Goal: Information Seeking & Learning: Learn about a topic

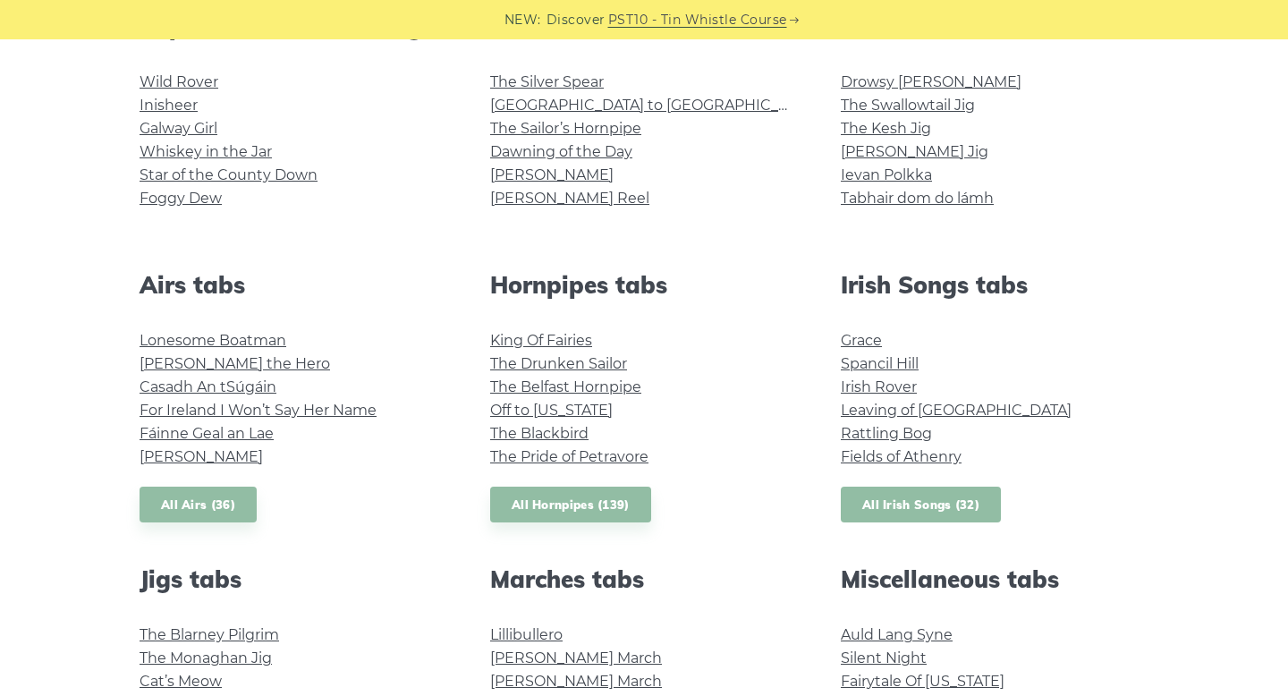
click at [917, 514] on link "All Irish Songs (32)" at bounding box center [921, 504] width 160 height 37
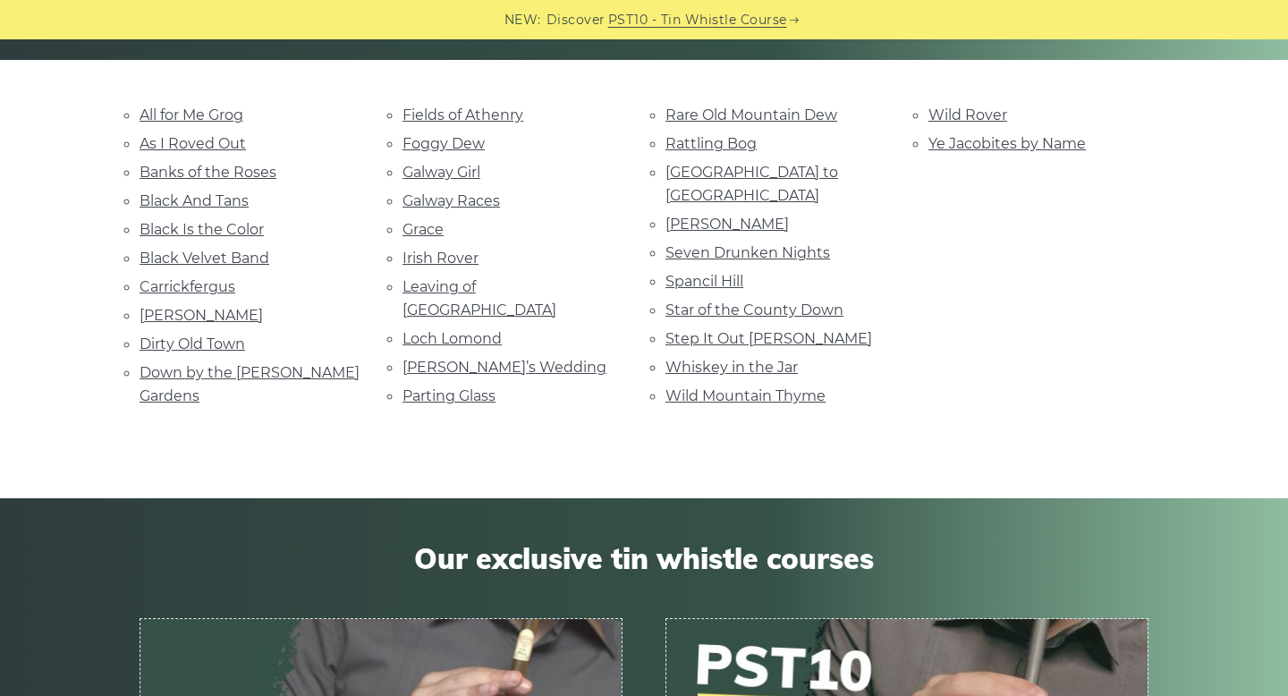
scroll to position [423, 0]
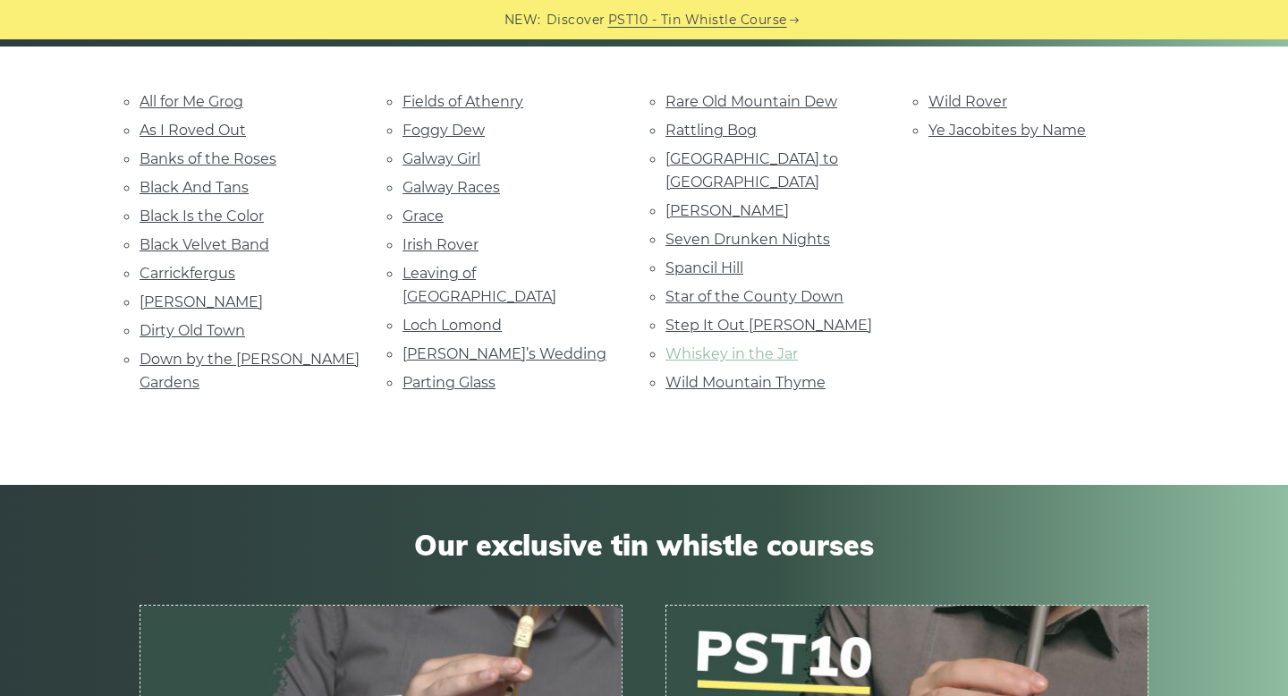
click at [728, 345] on link "Whiskey in the Jar" at bounding box center [731, 353] width 132 height 17
click at [748, 317] on link "Step It Out Mary" at bounding box center [768, 325] width 207 height 17
click at [768, 288] on link "Star of the County Down" at bounding box center [754, 296] width 178 height 17
click at [490, 345] on link "Marie’s Wedding" at bounding box center [504, 353] width 204 height 17
click at [240, 208] on link "Black Is the Color" at bounding box center [201, 215] width 124 height 17
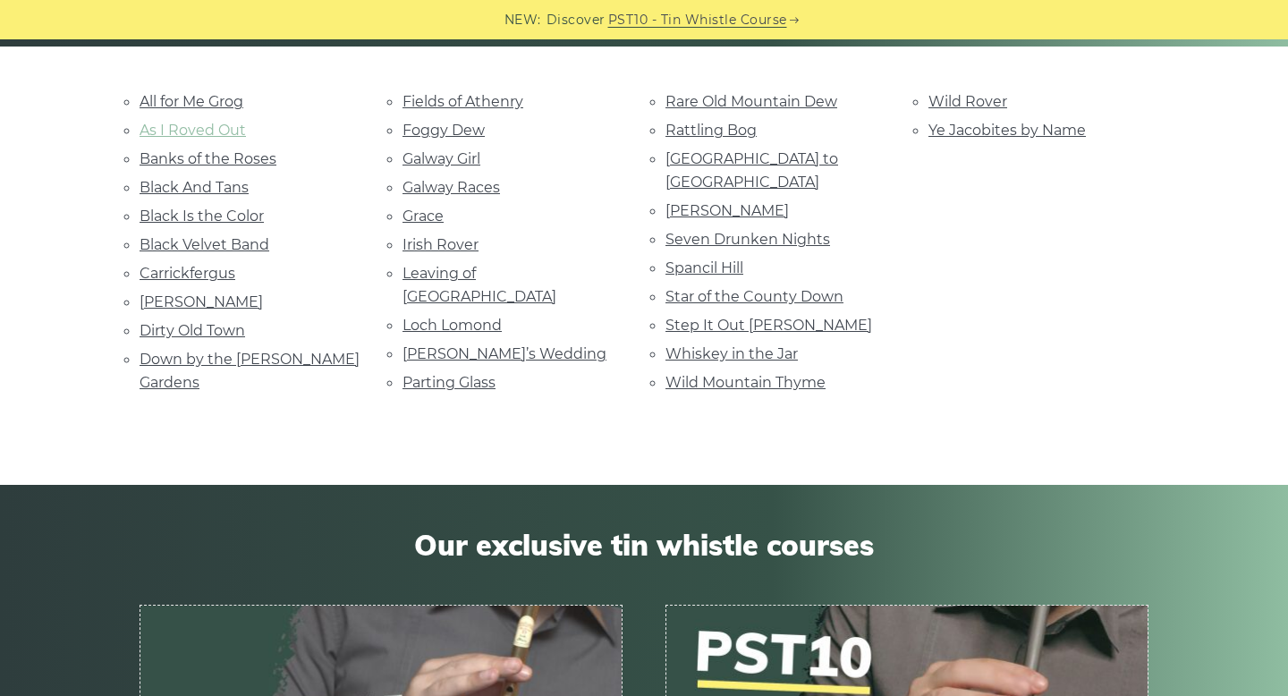
click at [179, 131] on link "As I Roved Out" at bounding box center [192, 130] width 106 height 17
click at [209, 323] on link "Dirty Old Town" at bounding box center [192, 330] width 106 height 17
click at [453, 164] on link "Galway Girl" at bounding box center [441, 158] width 78 height 17
click at [485, 189] on link "Galway Races" at bounding box center [450, 187] width 97 height 17
click at [434, 222] on link "Grace" at bounding box center [422, 215] width 41 height 17
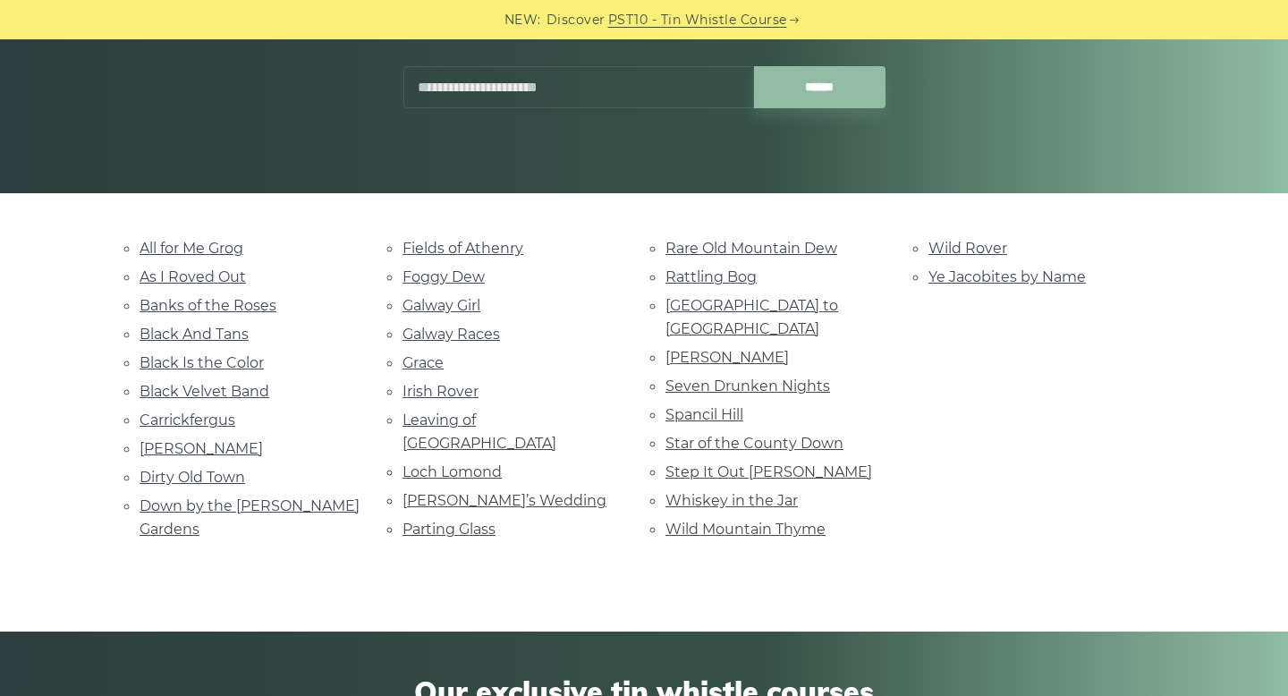
scroll to position [276, 0]
click at [250, 298] on link "Banks of the Roses" at bounding box center [207, 305] width 137 height 17
click at [756, 251] on link "Rare Old Mountain Dew" at bounding box center [751, 248] width 172 height 17
click at [738, 275] on link "Rattling Bog" at bounding box center [710, 276] width 91 height 17
click at [789, 377] on link "Seven Drunken Nights" at bounding box center [747, 385] width 165 height 17
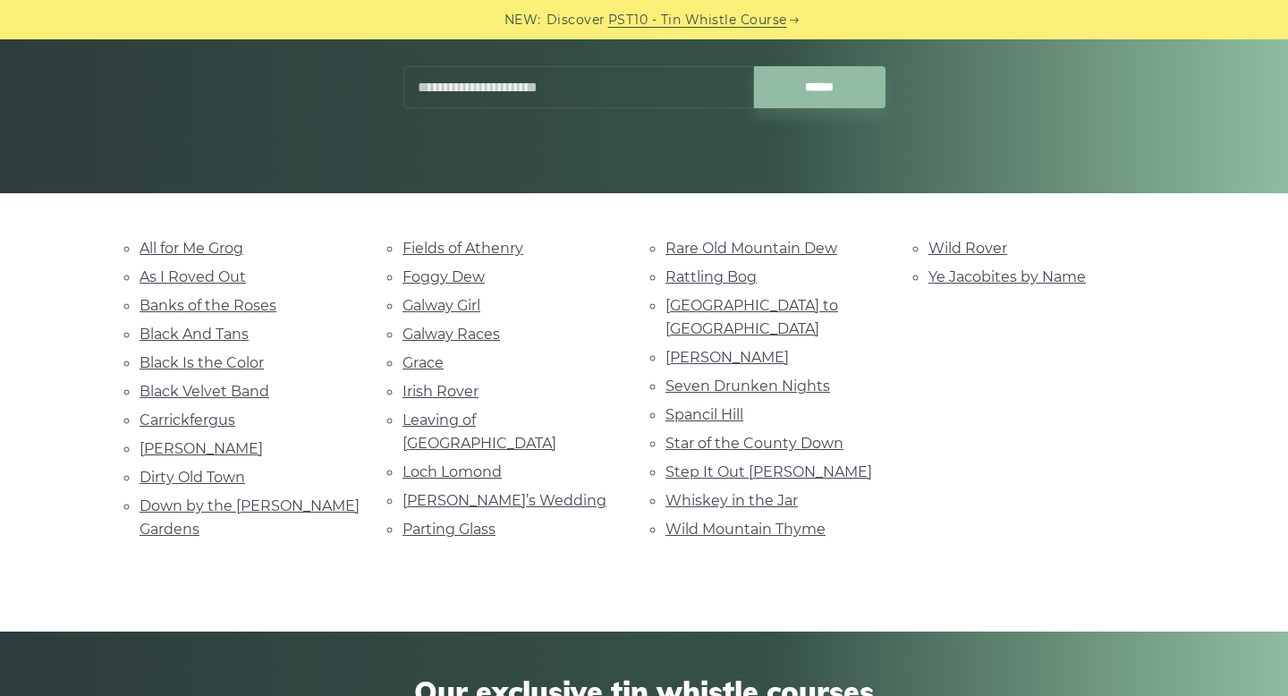
click at [483, 426] on li "Leaving of Liverpool" at bounding box center [512, 431] width 220 height 47
click at [482, 420] on link "Leaving of Liverpool" at bounding box center [479, 431] width 154 height 40
click at [464, 520] on link "Parting Glass" at bounding box center [448, 528] width 93 height 17
click at [478, 249] on link "Fields of Athenry" at bounding box center [462, 248] width 121 height 17
click at [189, 275] on link "As I Roved Out" at bounding box center [192, 276] width 106 height 17
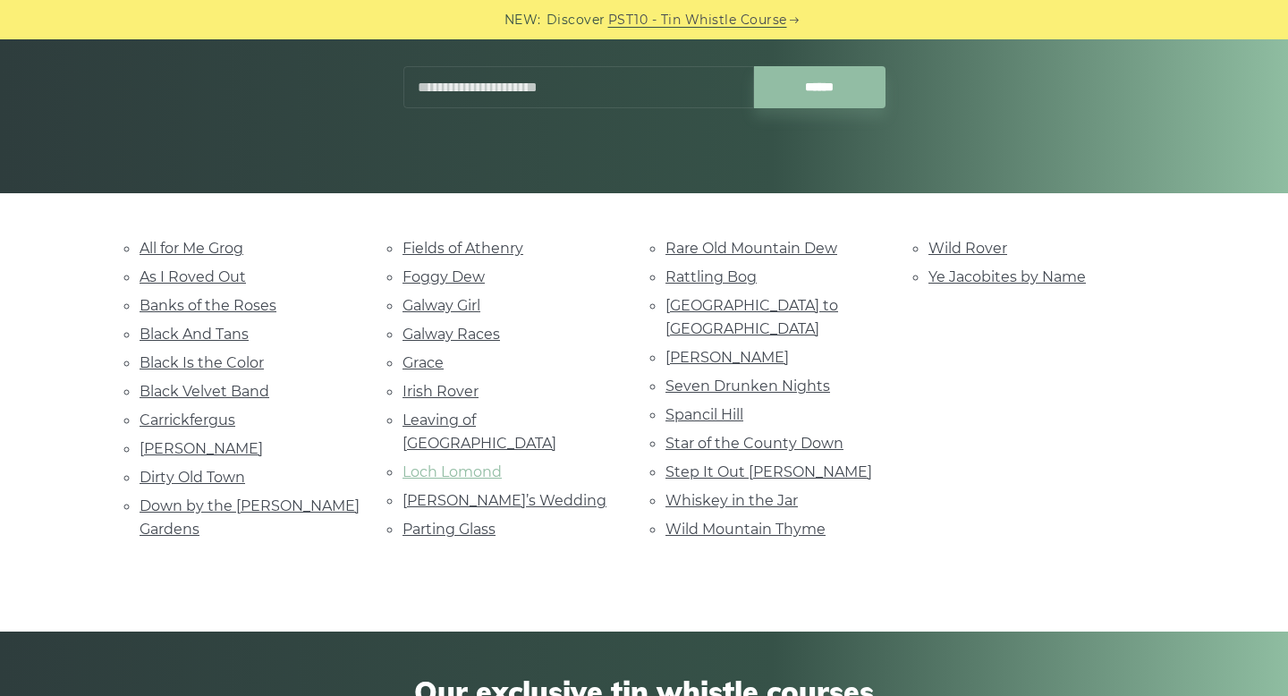
click at [494, 463] on link "Loch Lomond" at bounding box center [451, 471] width 99 height 17
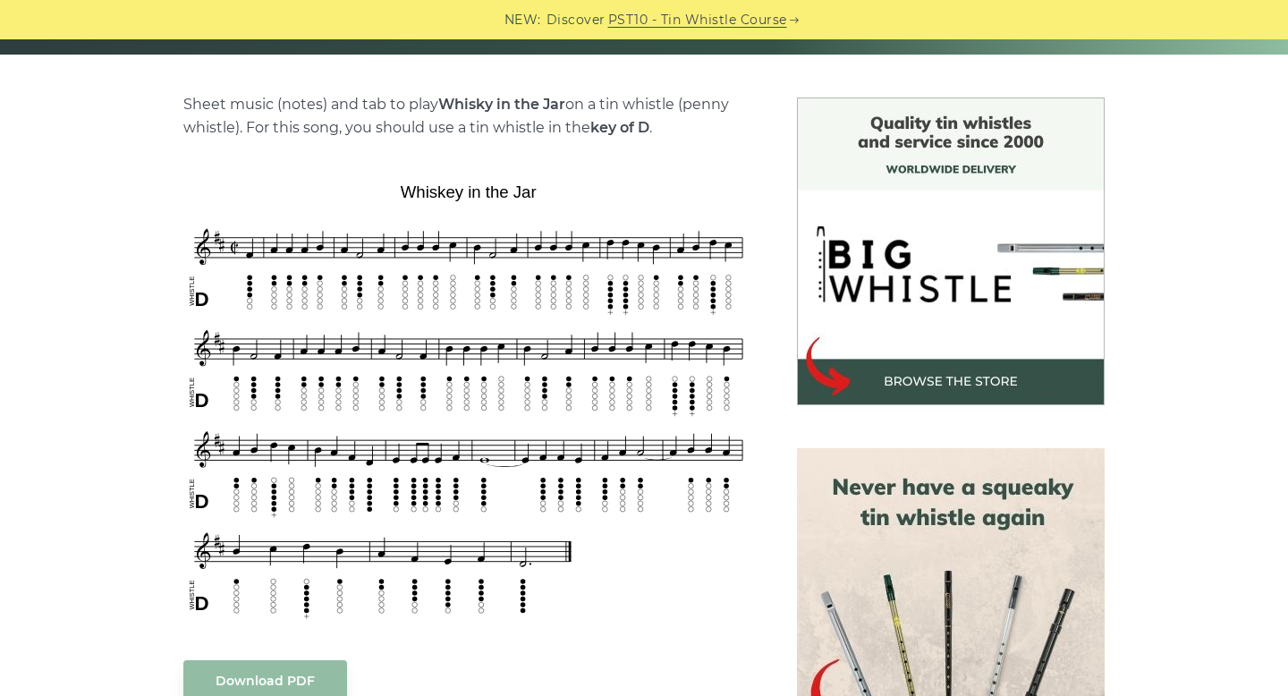
scroll to position [438, 0]
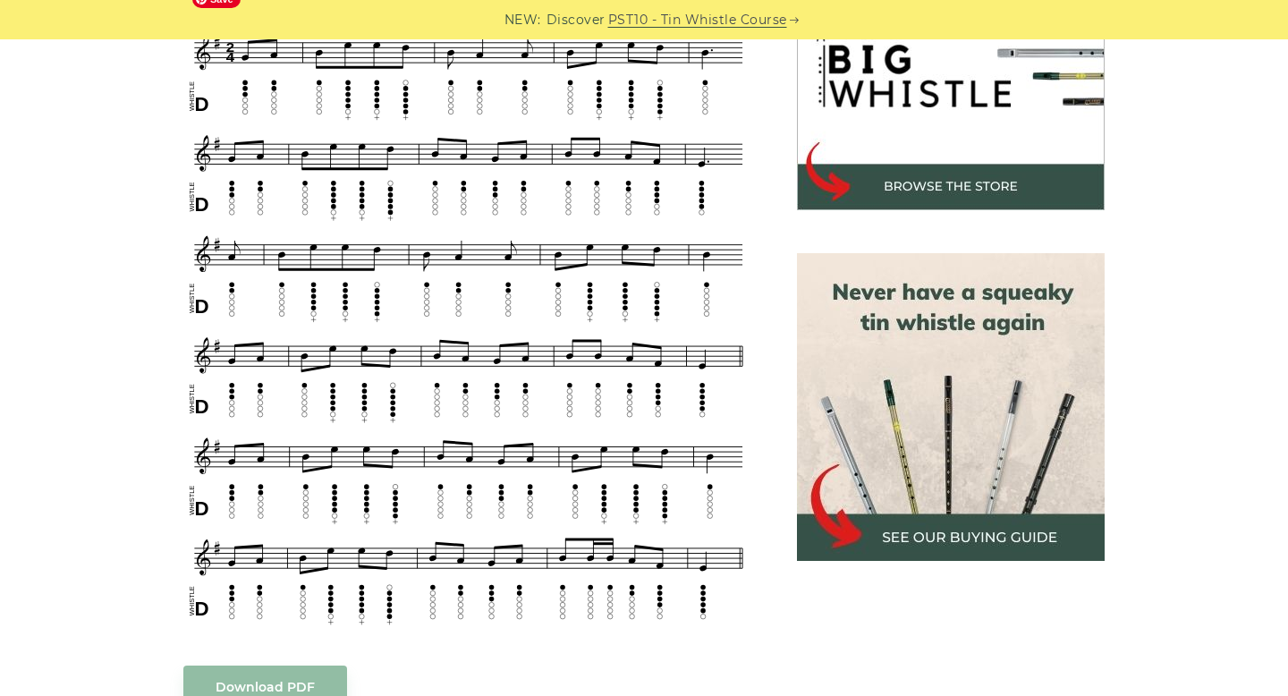
scroll to position [608, 0]
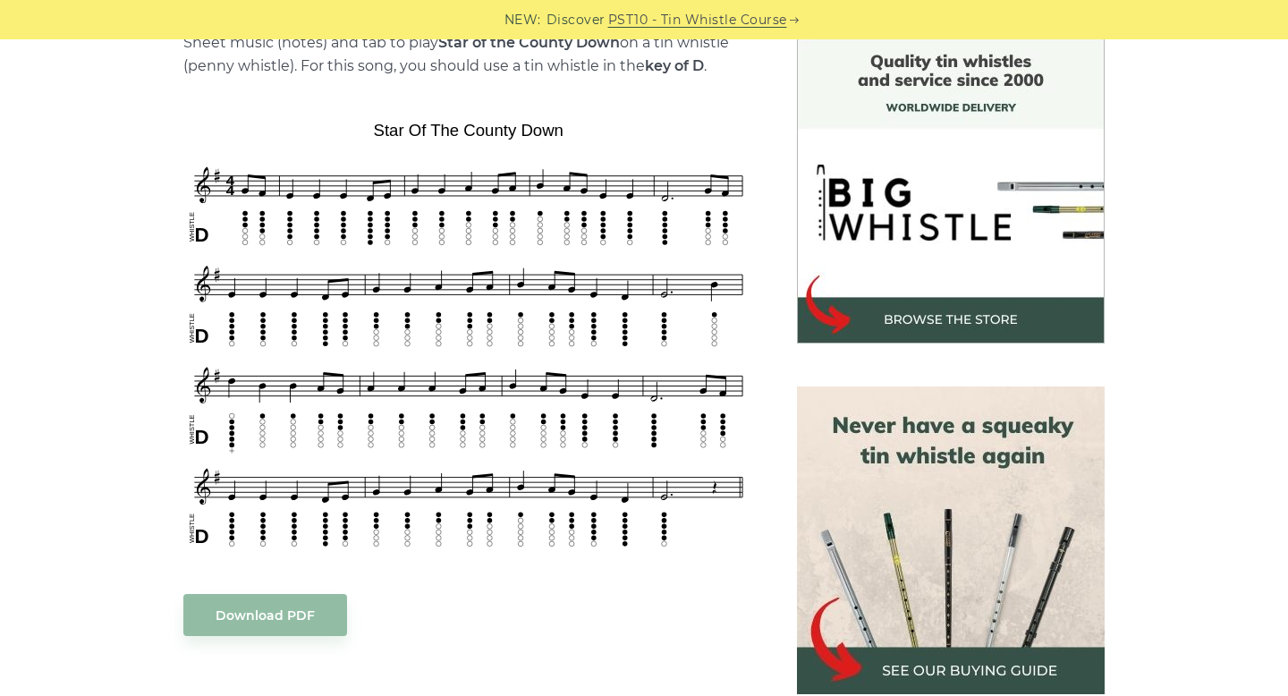
scroll to position [496, 0]
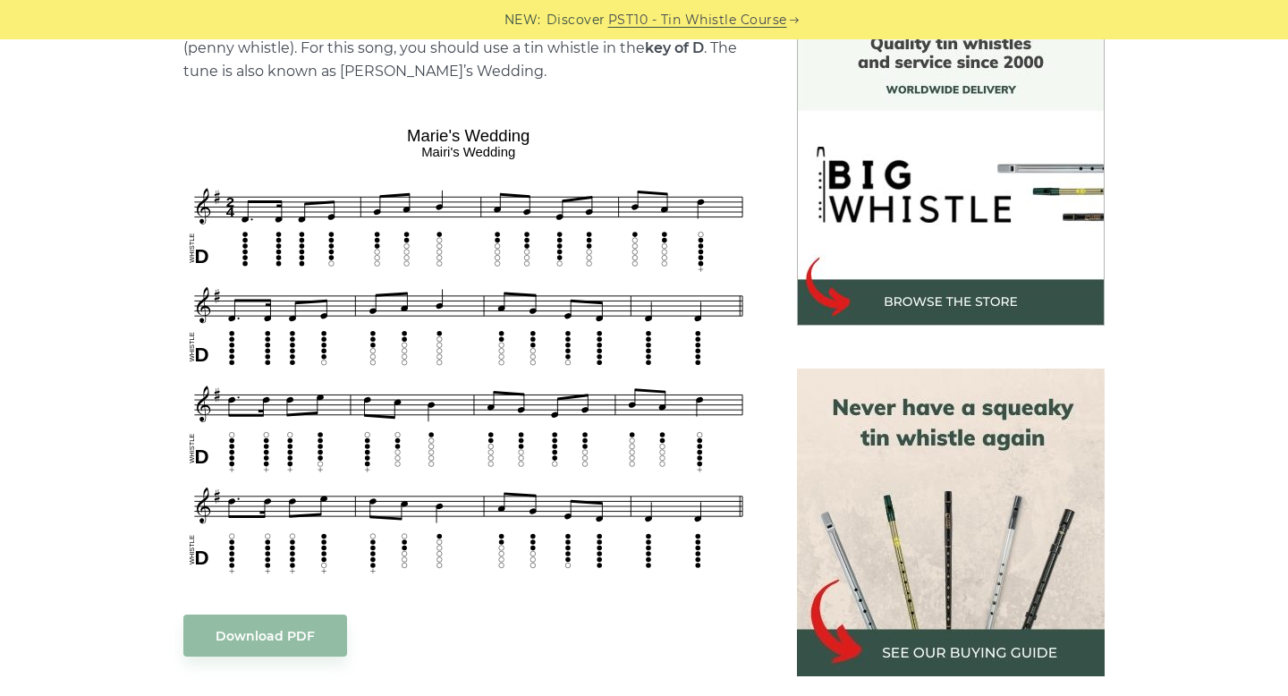
scroll to position [495, 0]
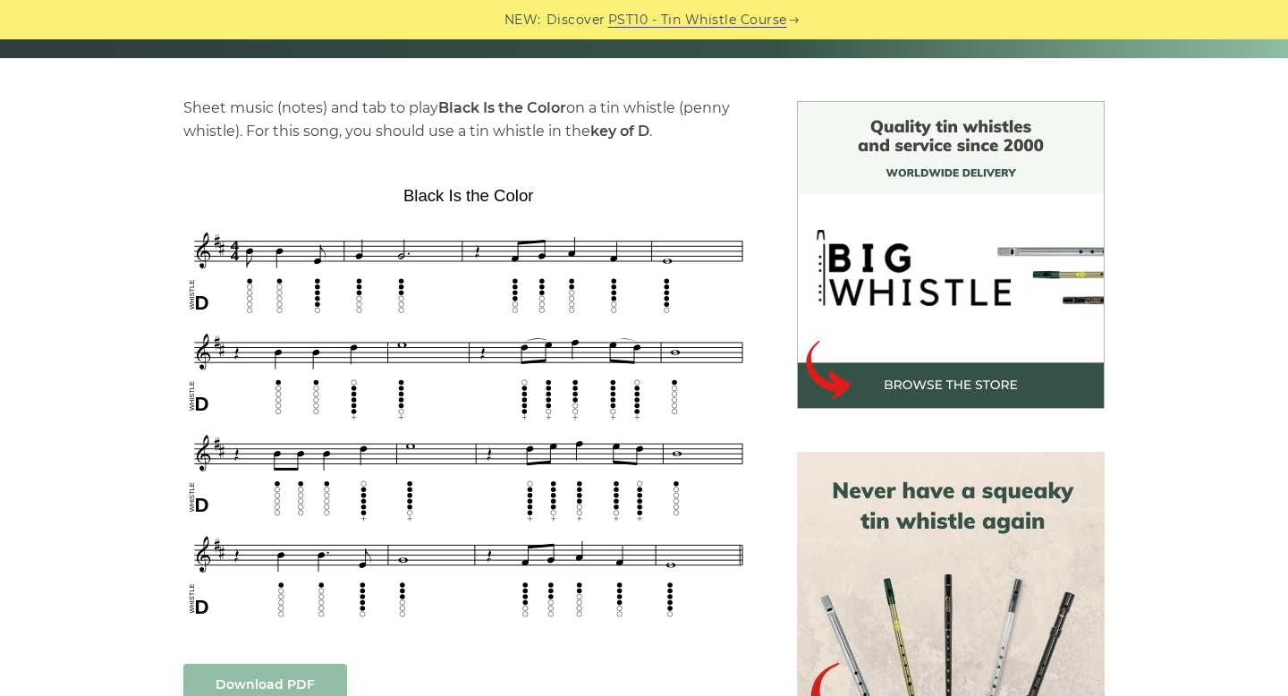
scroll to position [414, 0]
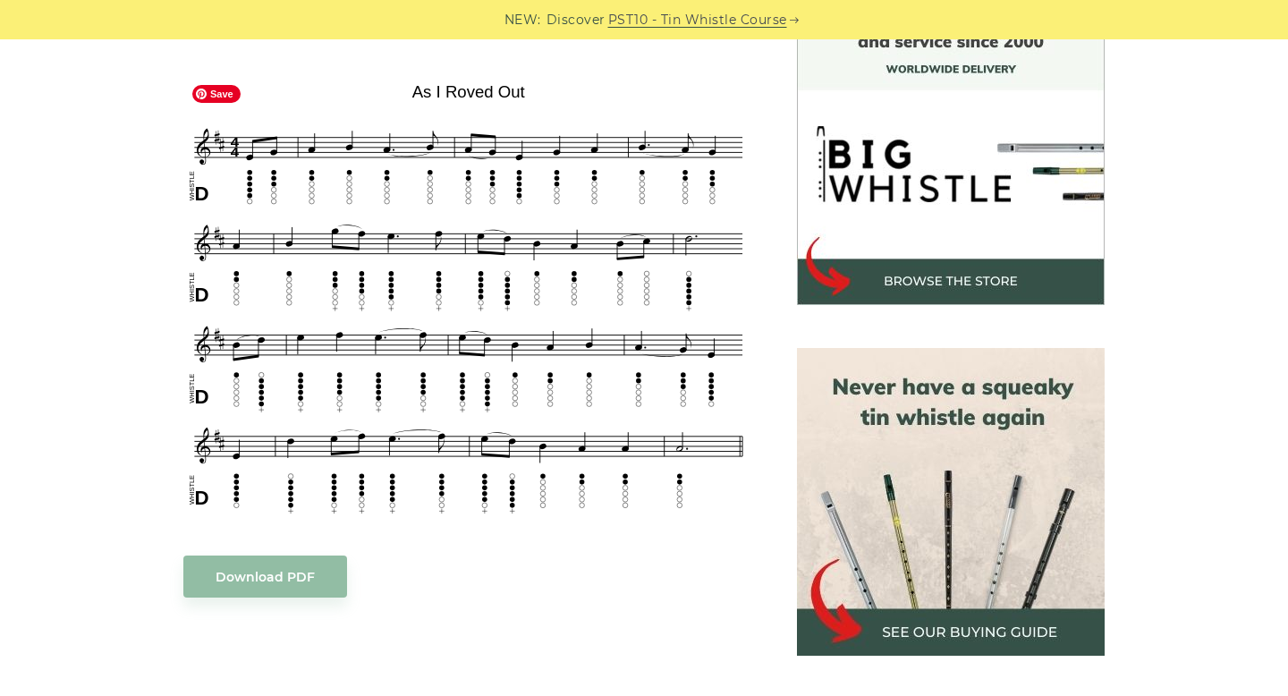
scroll to position [516, 0]
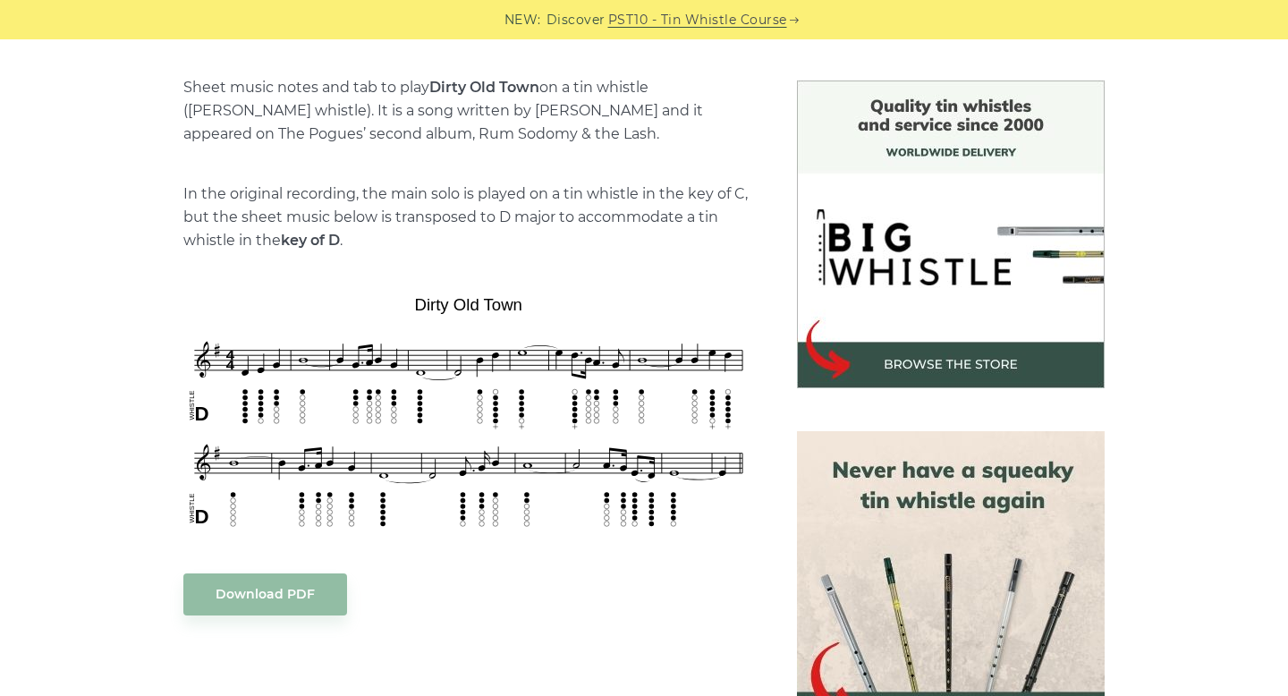
scroll to position [604, 0]
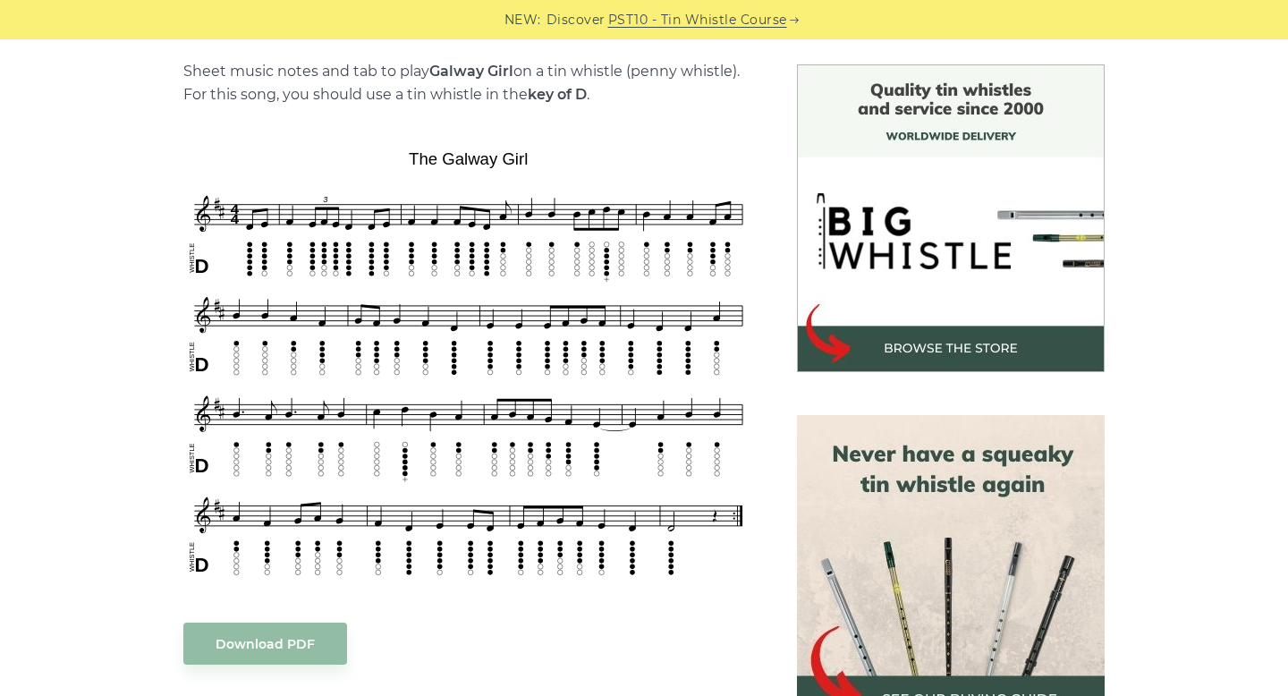
scroll to position [451, 0]
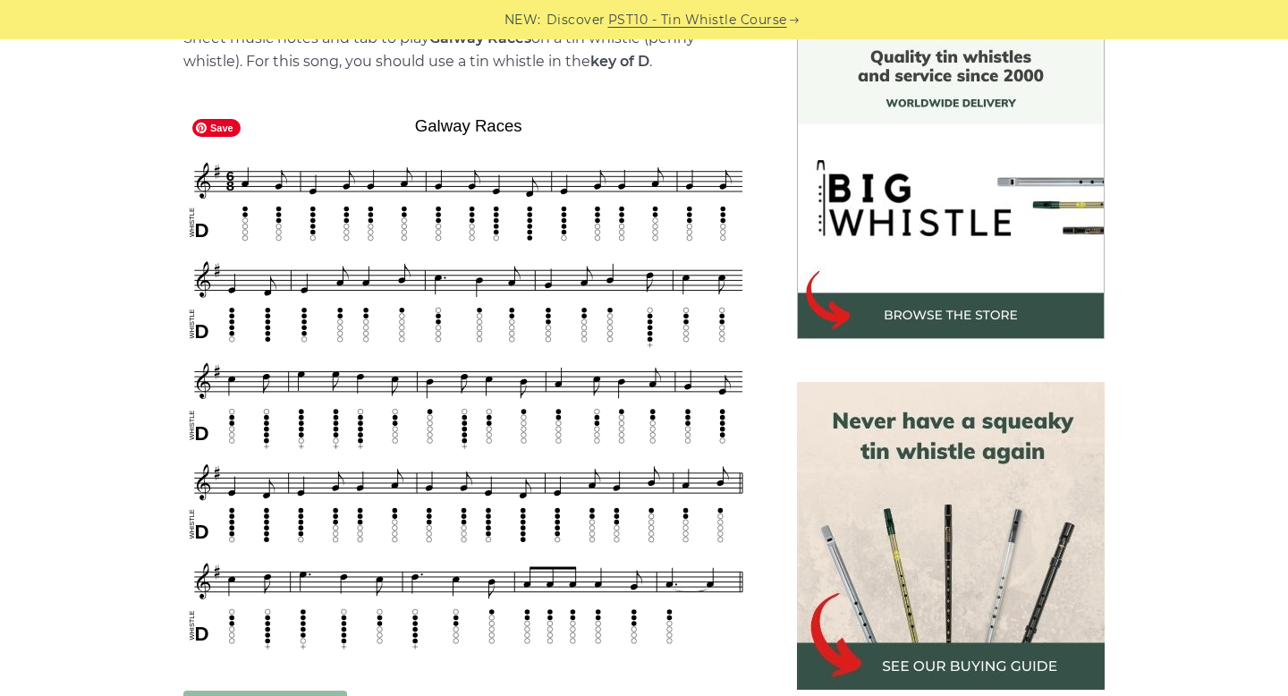
scroll to position [535, 0]
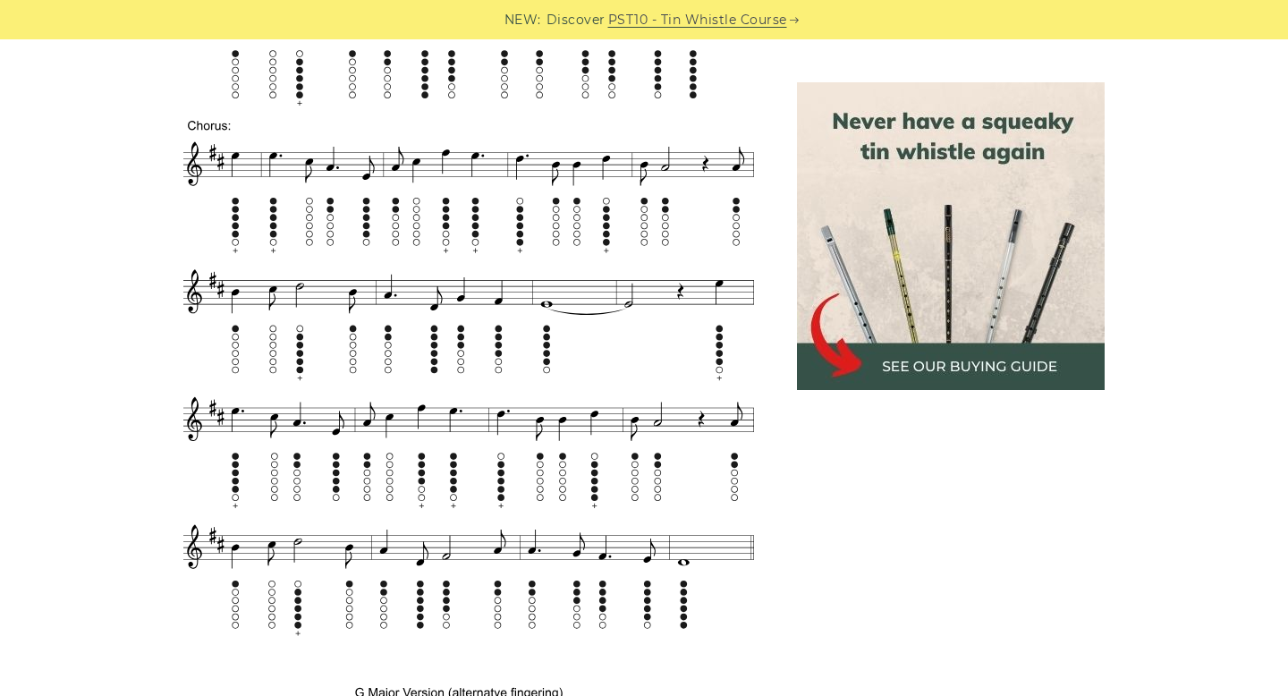
scroll to position [1073, 0]
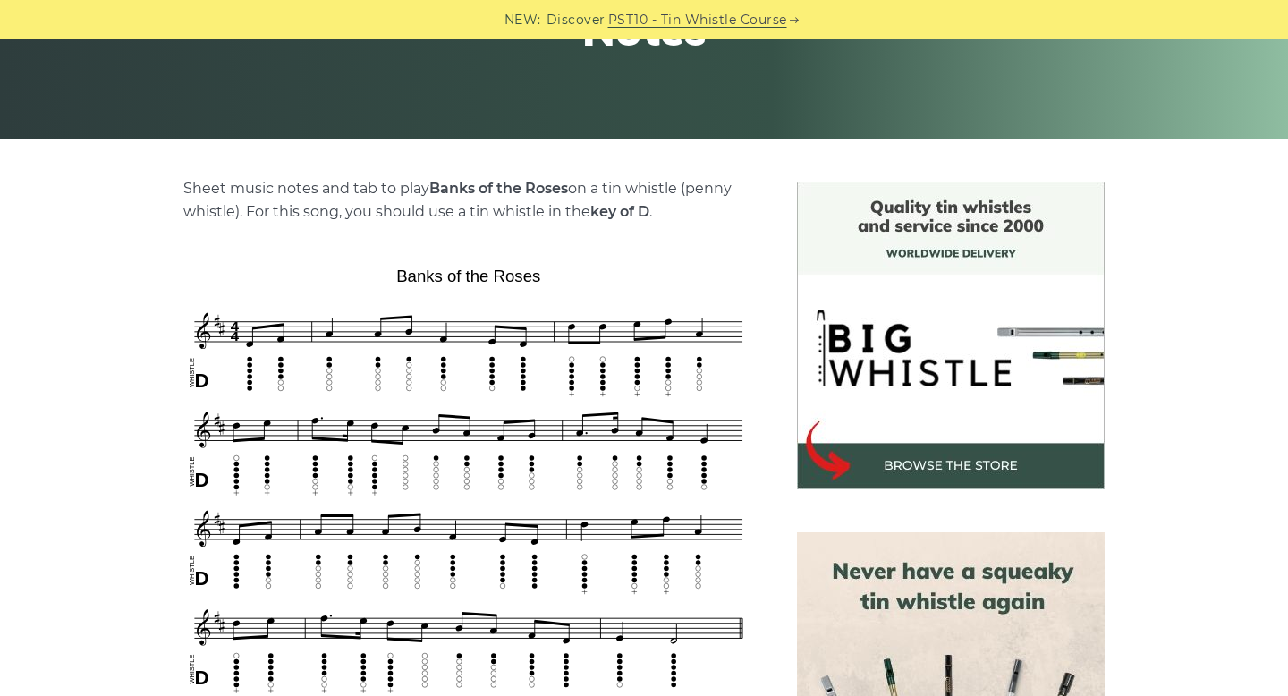
scroll to position [460, 0]
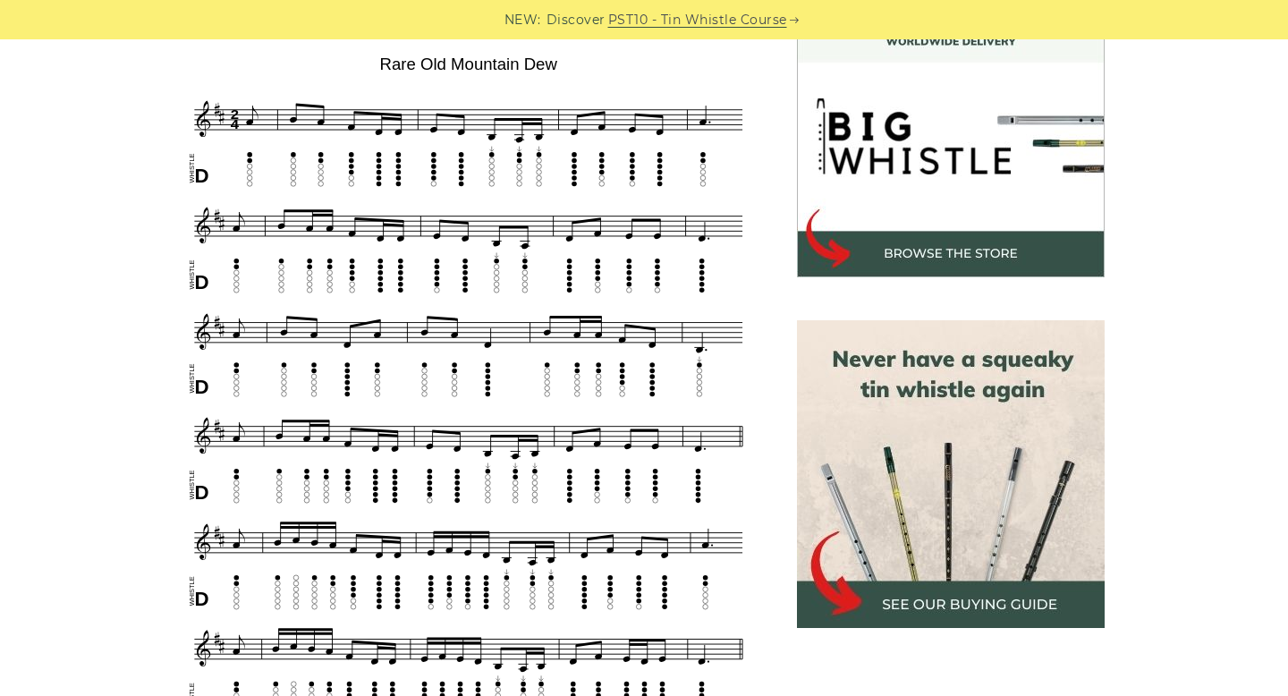
scroll to position [541, 0]
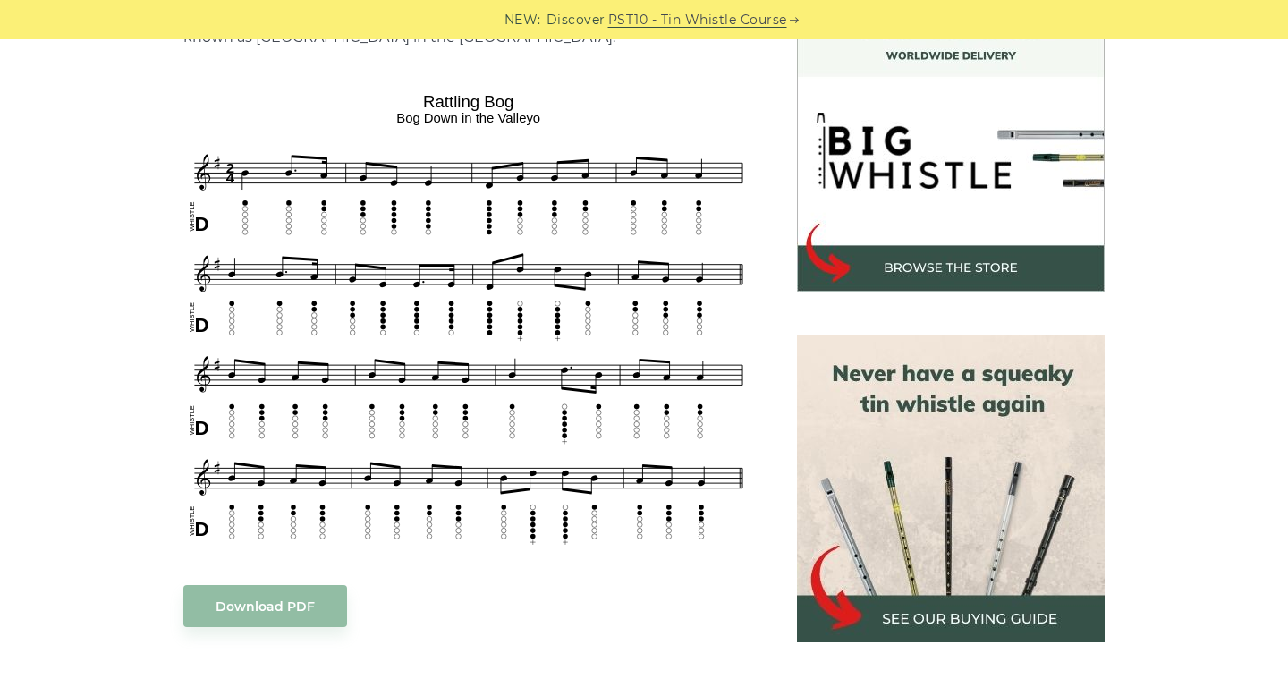
scroll to position [529, 0]
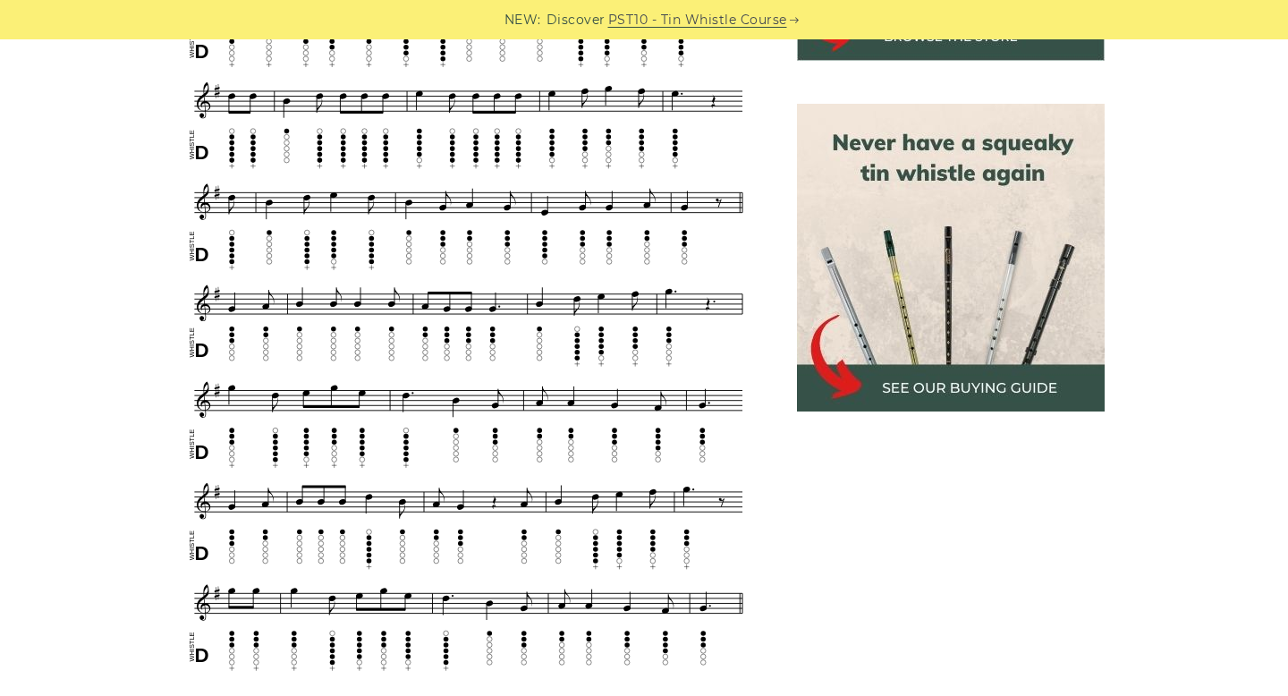
scroll to position [761, 0]
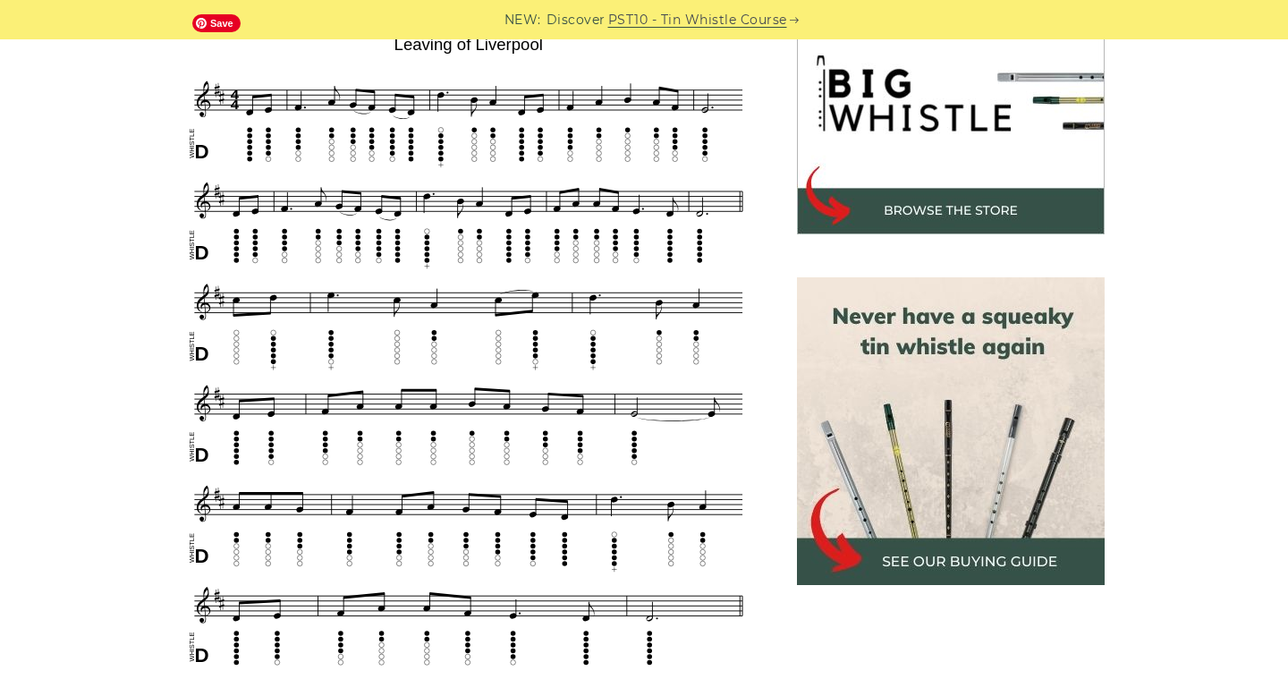
scroll to position [587, 0]
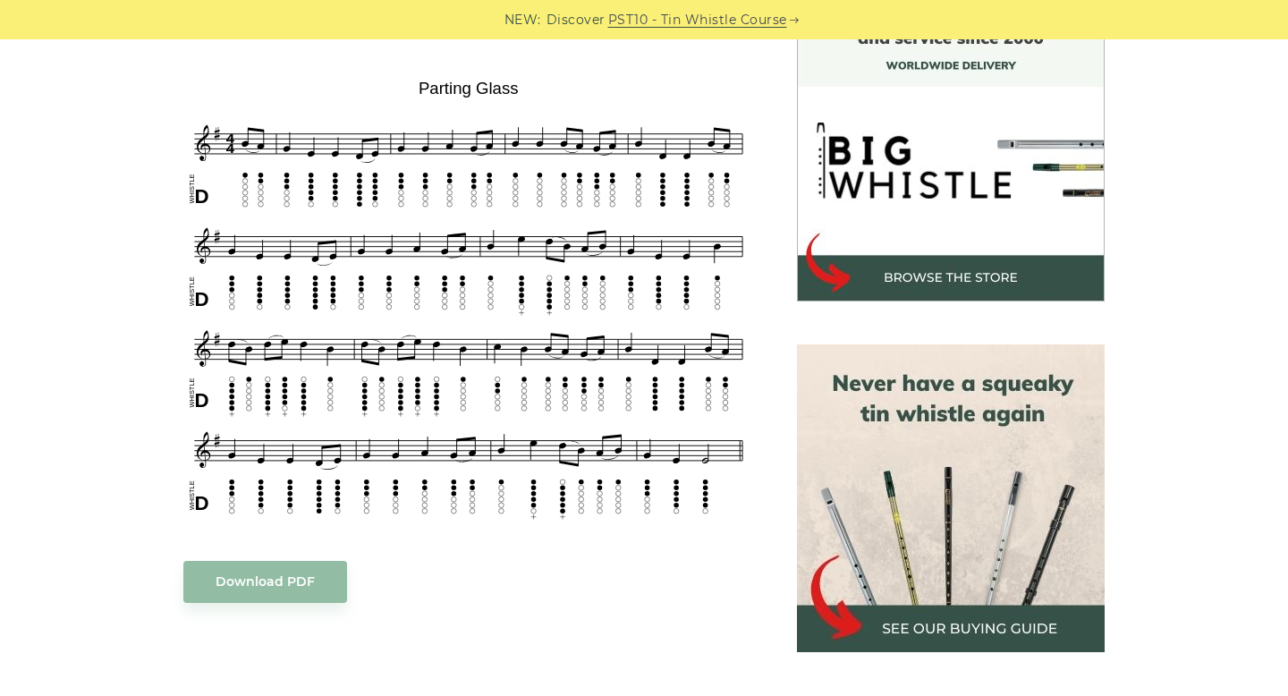
scroll to position [520, 0]
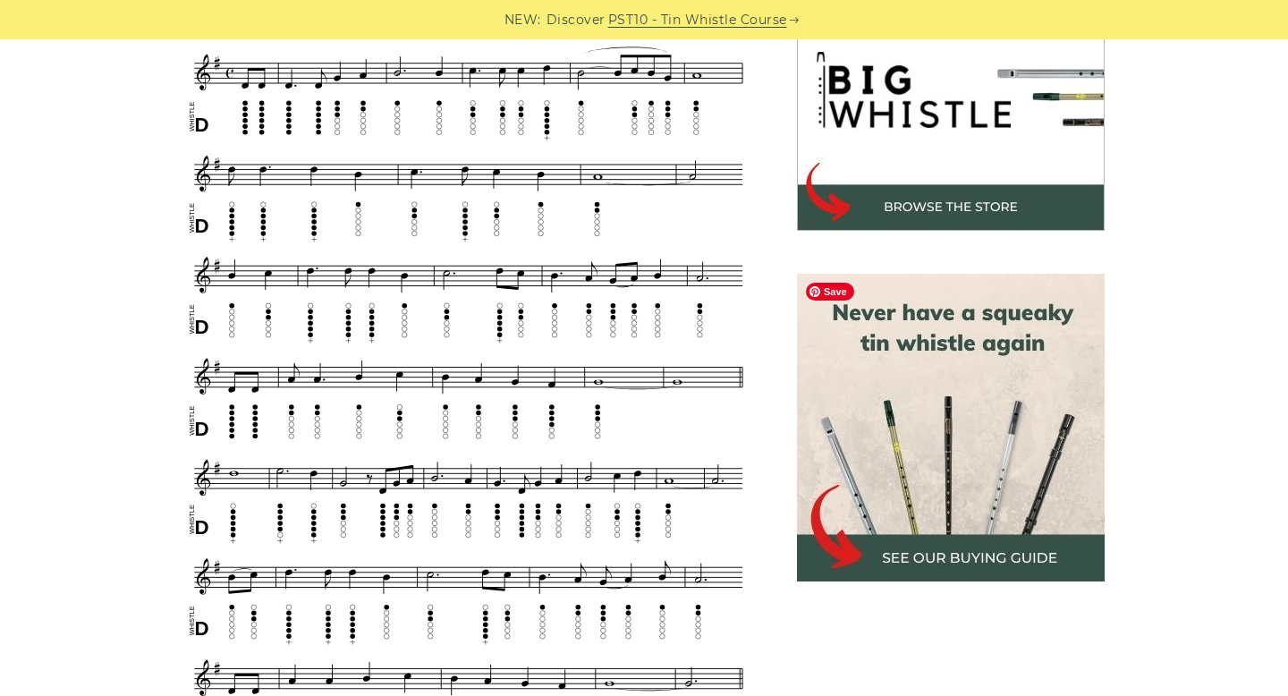
scroll to position [583, 0]
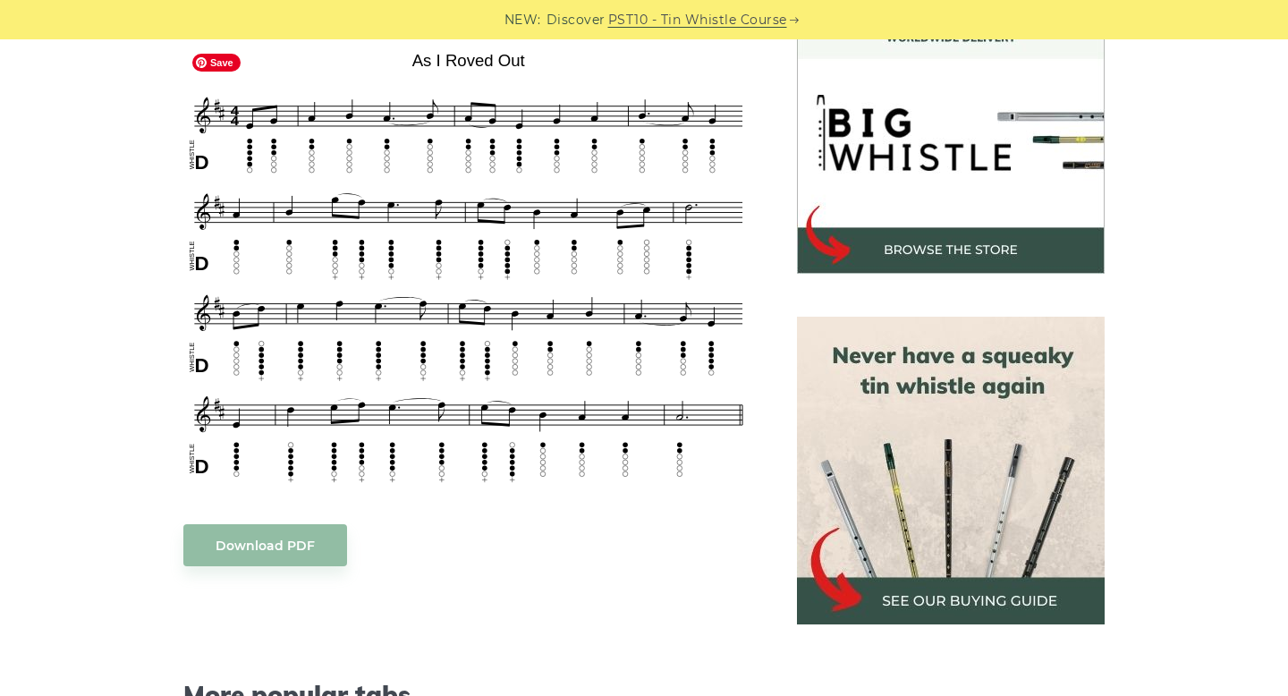
scroll to position [549, 0]
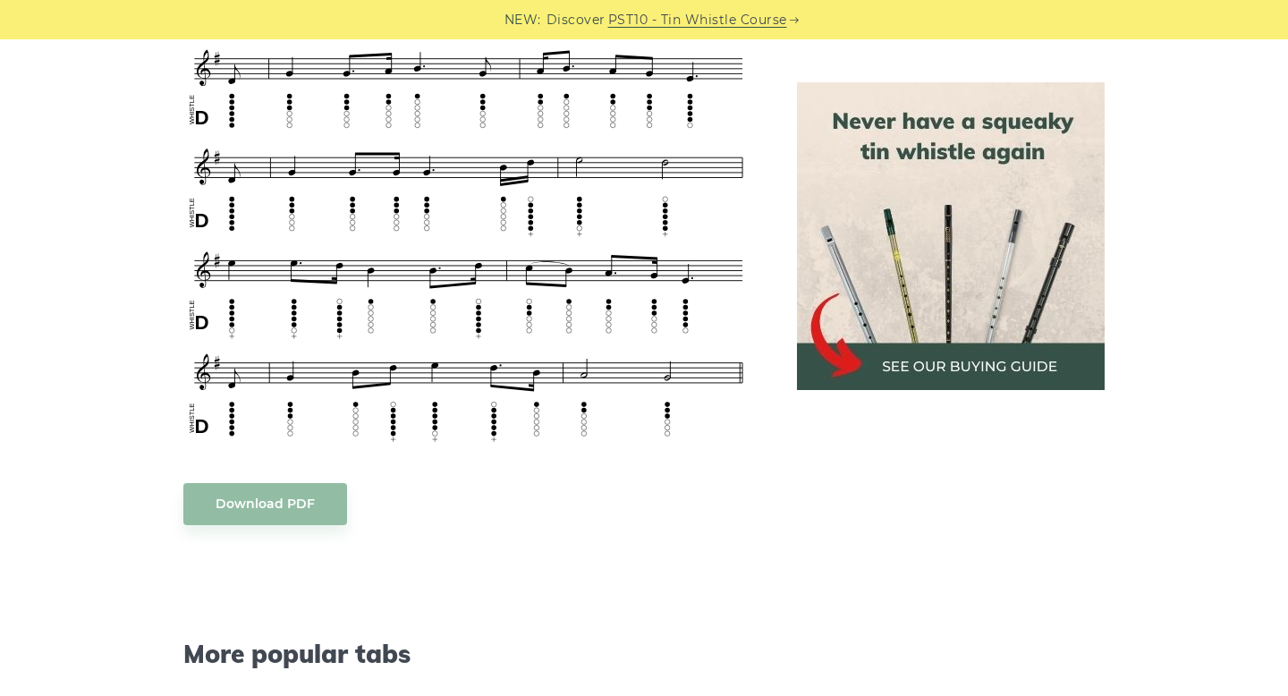
scroll to position [1037, 0]
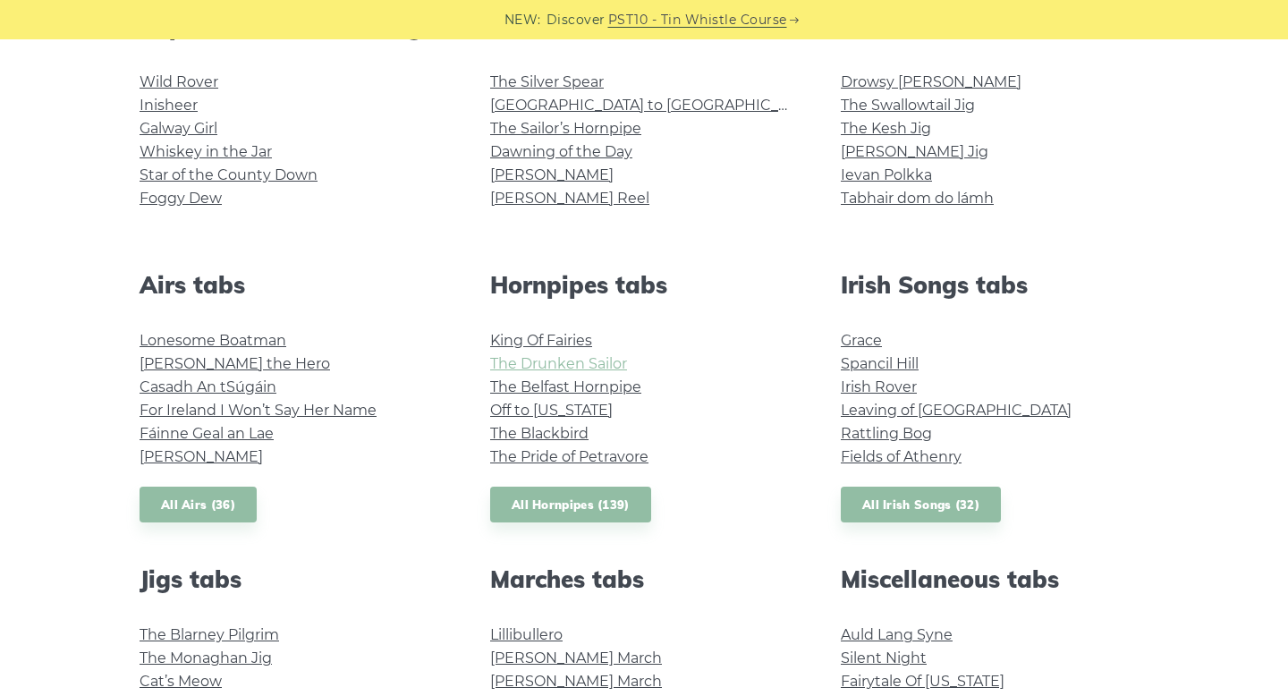
click at [602, 357] on link "The Drunken Sailor" at bounding box center [558, 363] width 137 height 17
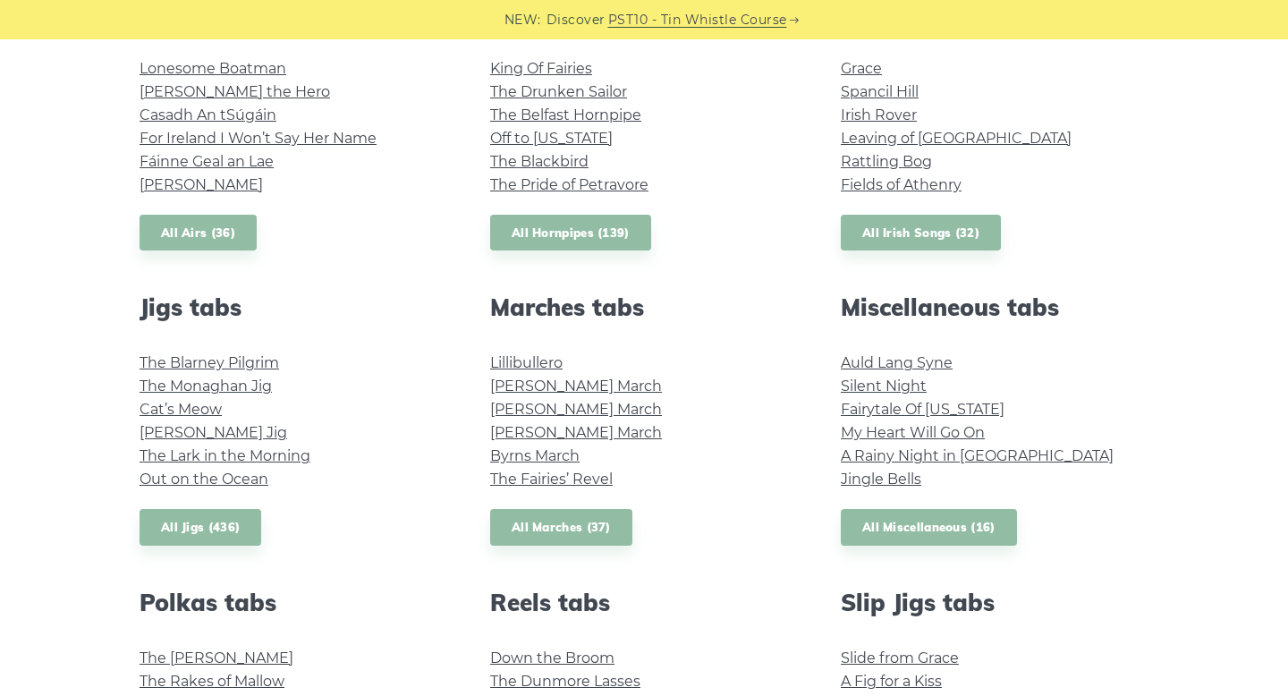
scroll to position [774, 0]
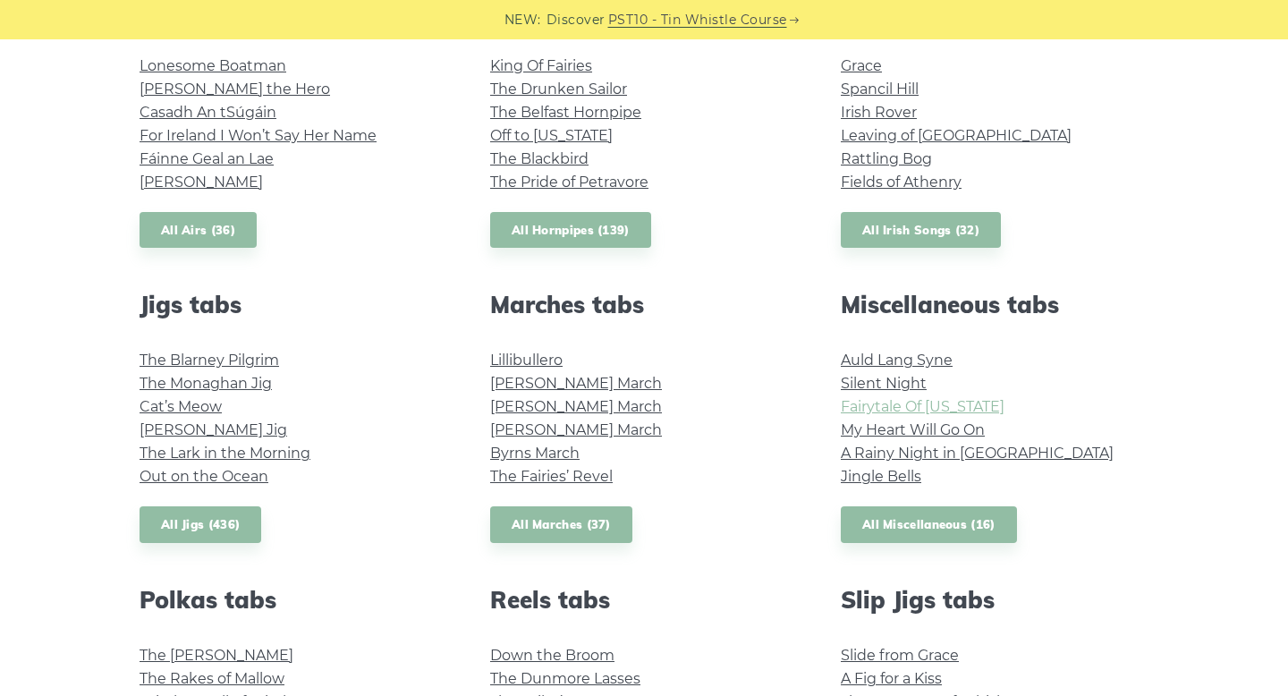
click at [946, 408] on link "Fairytale Of [US_STATE]" at bounding box center [923, 406] width 164 height 17
click at [963, 428] on link "My Heart Will Go On" at bounding box center [913, 429] width 144 height 17
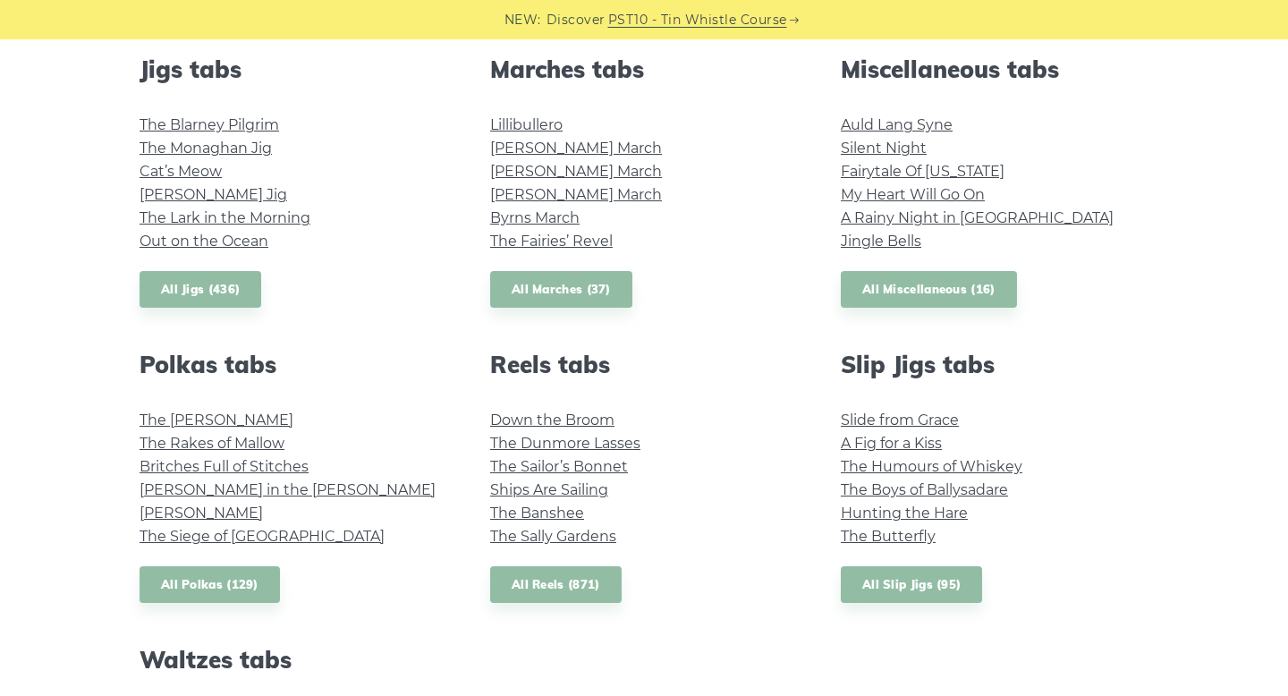
scroll to position [1010, 0]
click at [941, 300] on link "All Miscellaneous (16)" at bounding box center [929, 288] width 176 height 37
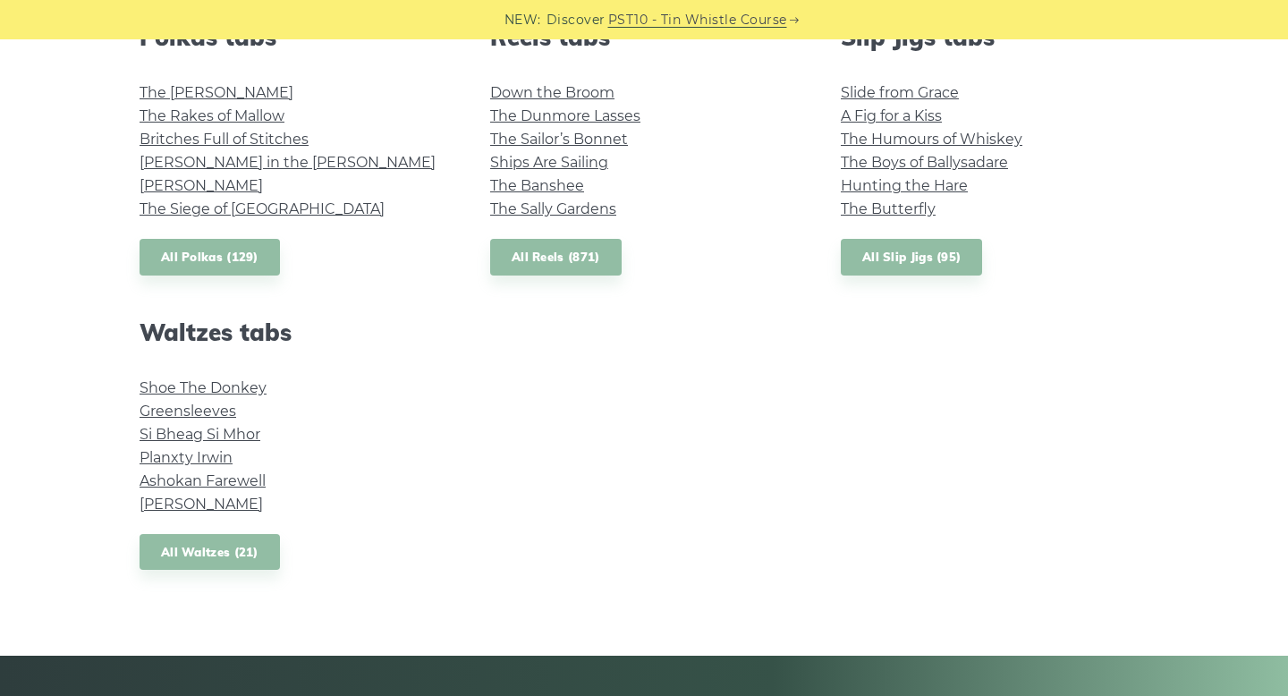
scroll to position [1372, 0]
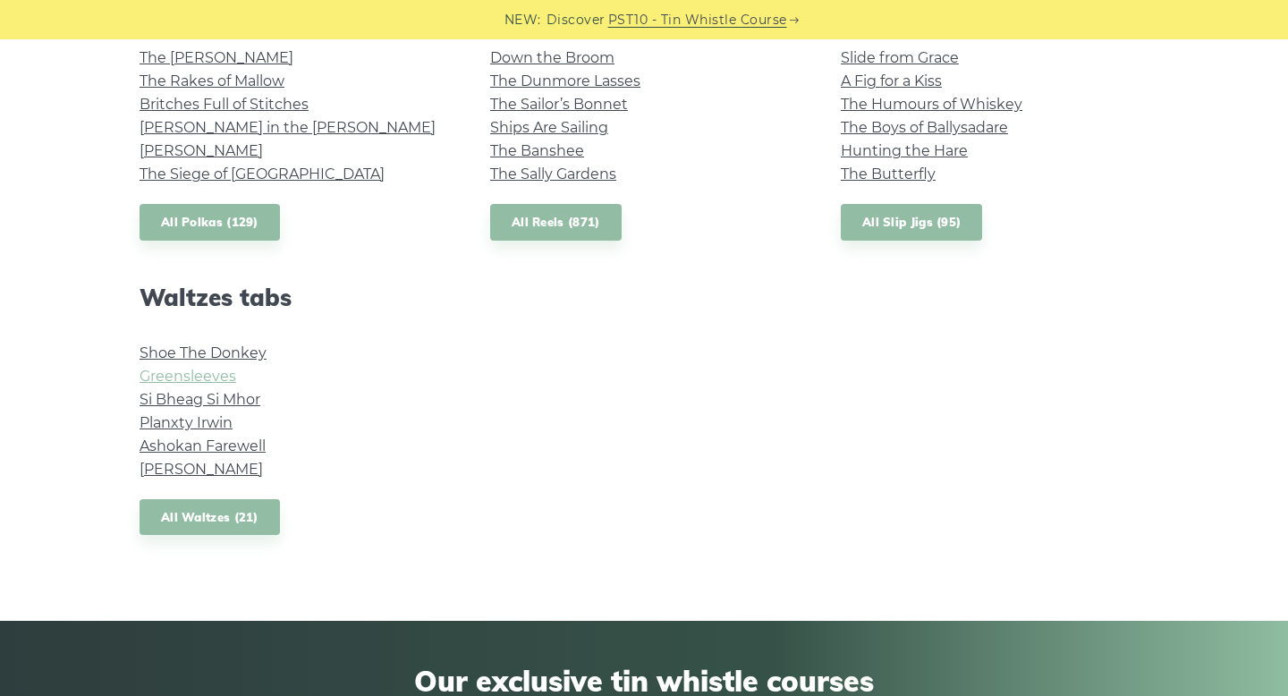
click at [228, 378] on link "Greensleeves" at bounding box center [187, 376] width 97 height 17
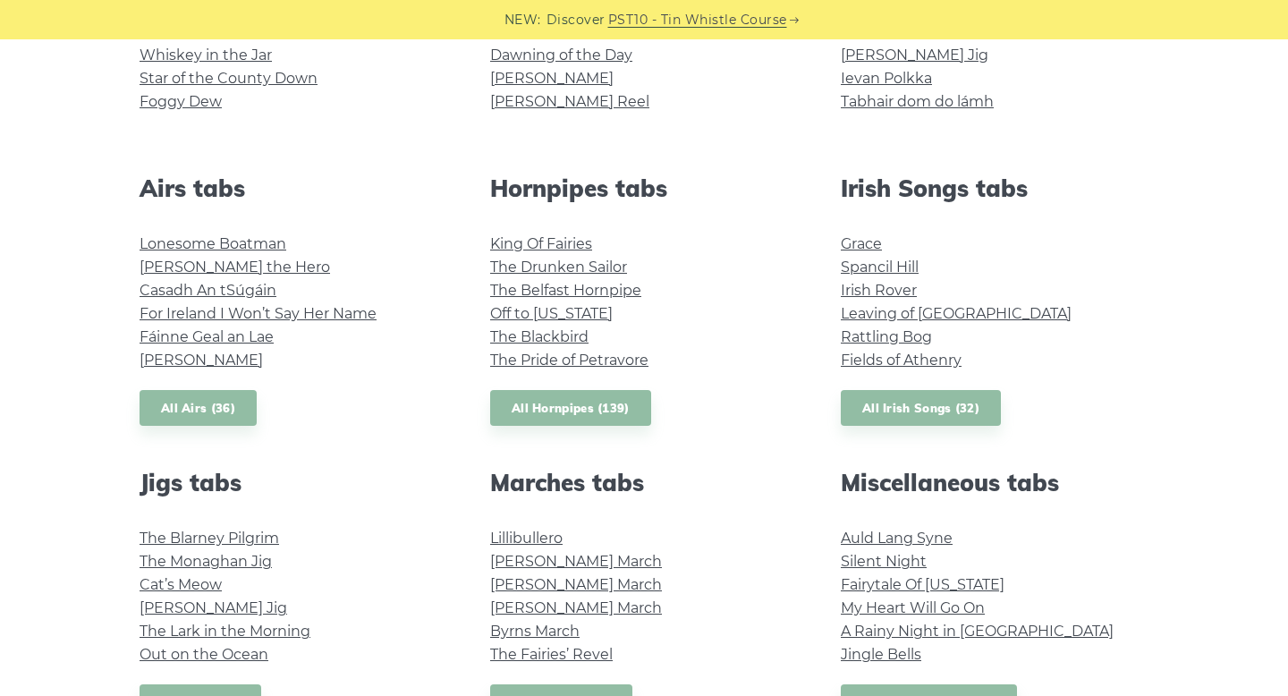
scroll to position [557, 0]
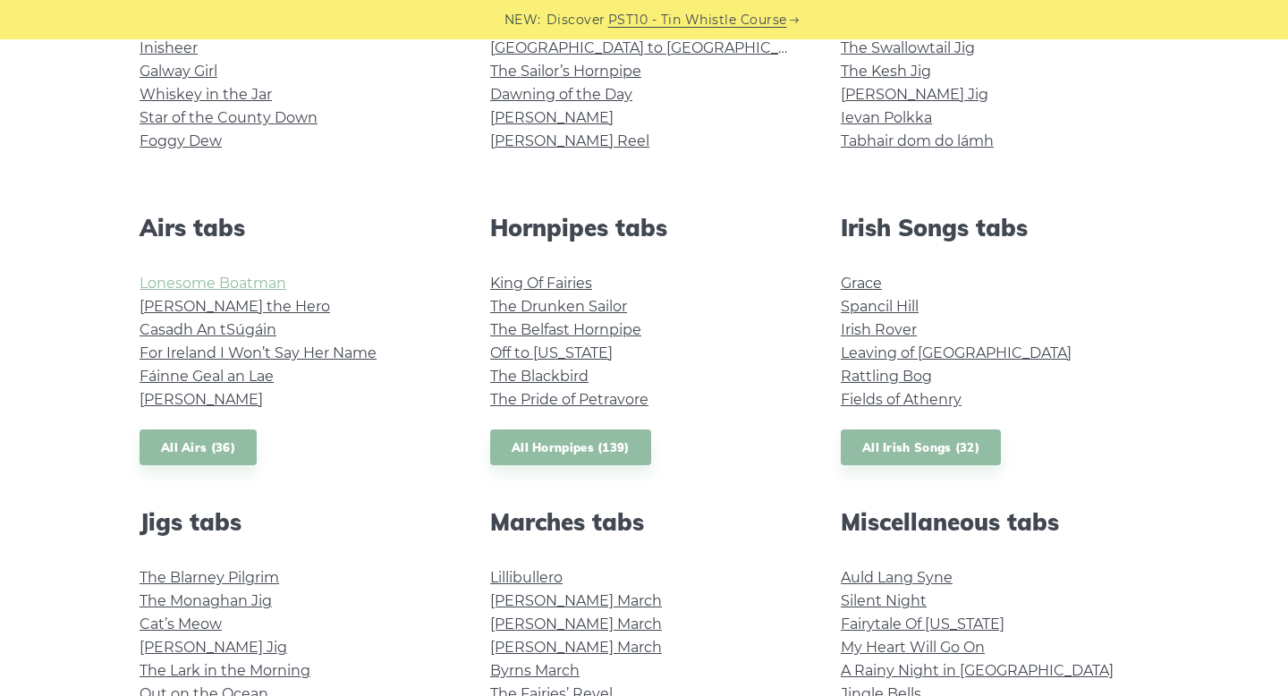
click at [219, 288] on link "Lonesome Boatman" at bounding box center [212, 283] width 147 height 17
click at [229, 303] on link "Hector the Hero" at bounding box center [234, 306] width 190 height 17
click at [175, 313] on link "Hector the Hero" at bounding box center [234, 306] width 190 height 17
click at [172, 331] on link "Casadh An tSúgáin" at bounding box center [207, 329] width 137 height 17
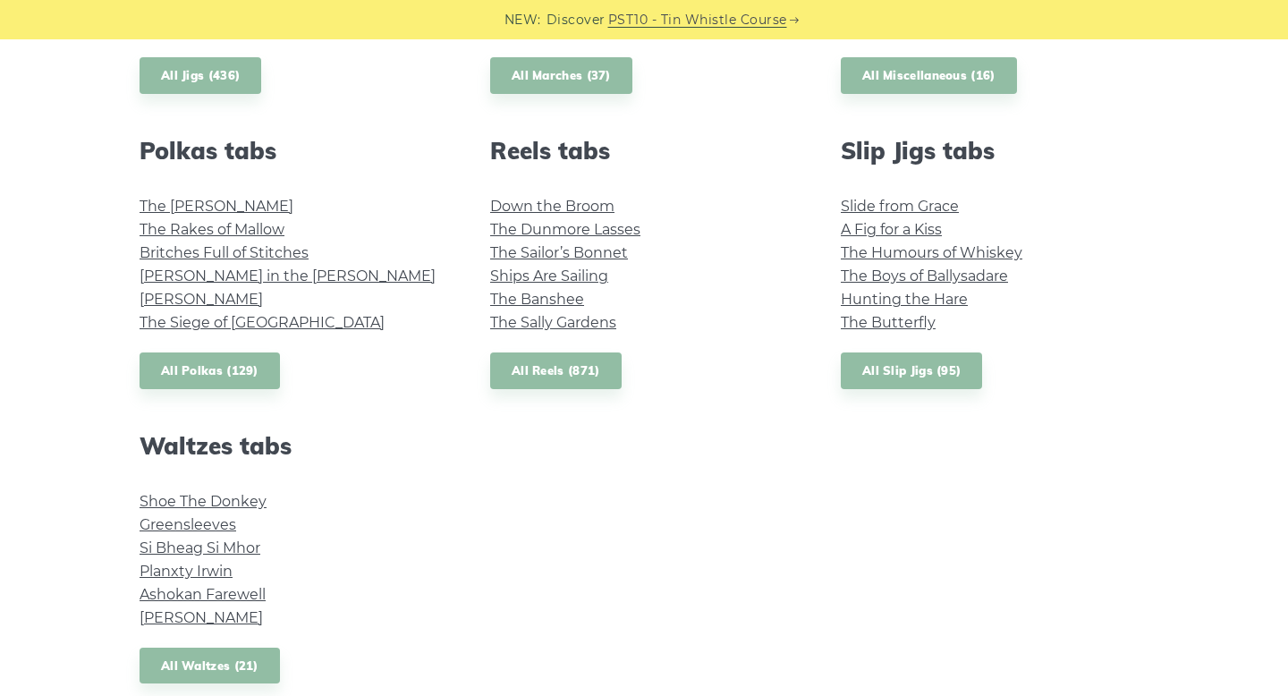
scroll to position [1237, 0]
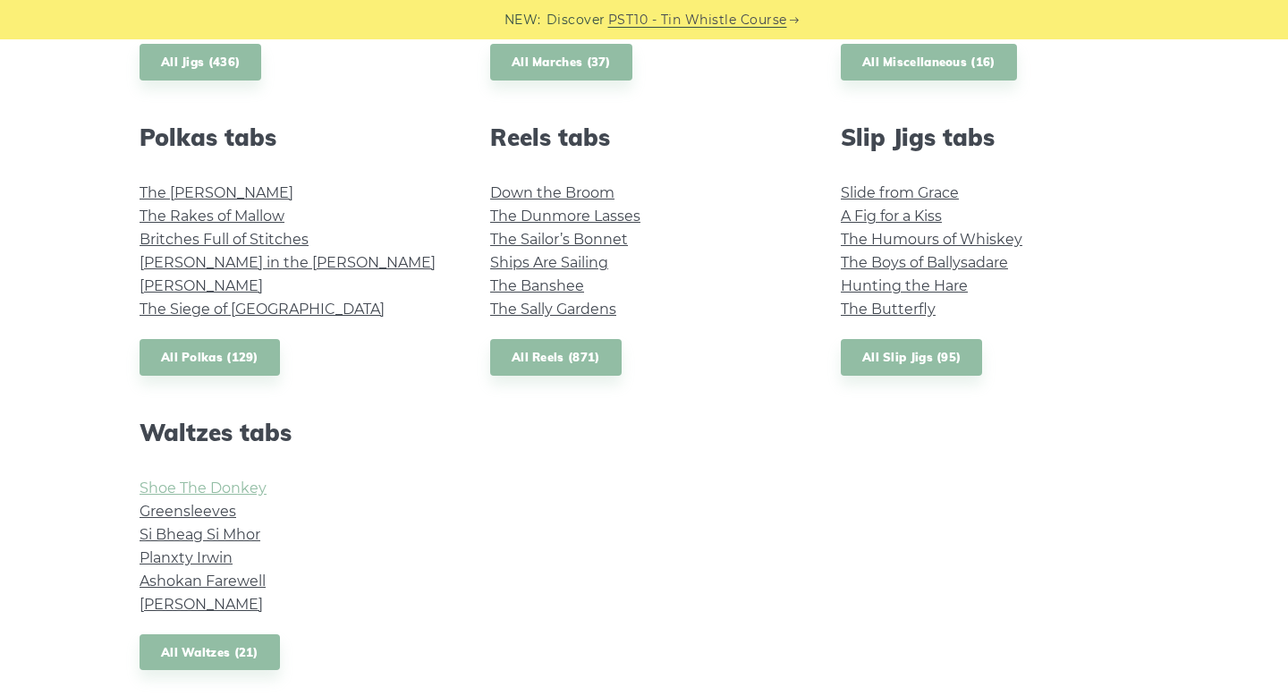
click at [248, 483] on link "Shoe The Donkey" at bounding box center [202, 487] width 127 height 17
click at [238, 528] on link "Si­ Bheag Si­ Mhor" at bounding box center [199, 534] width 121 height 17
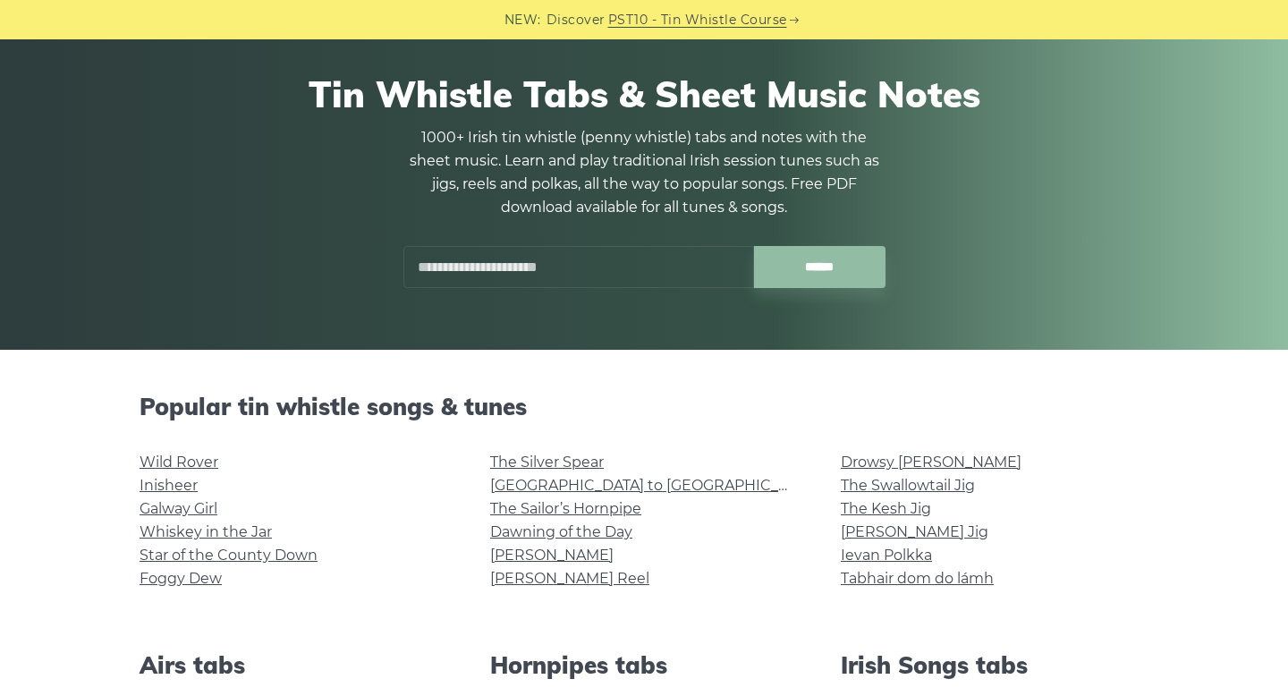
scroll to position [121, 0]
click at [528, 547] on link "[PERSON_NAME]" at bounding box center [551, 553] width 123 height 17
click at [596, 503] on link "The Sailor’s Hornpipe" at bounding box center [565, 507] width 151 height 17
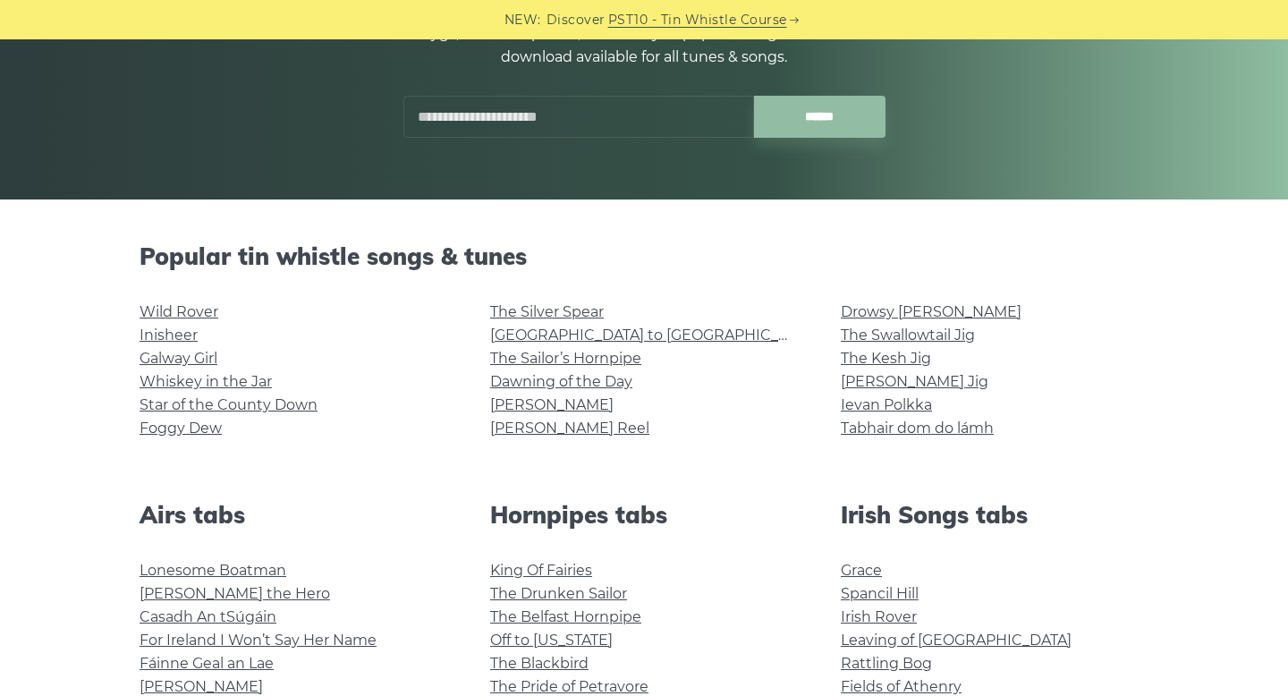
scroll to position [271, 0]
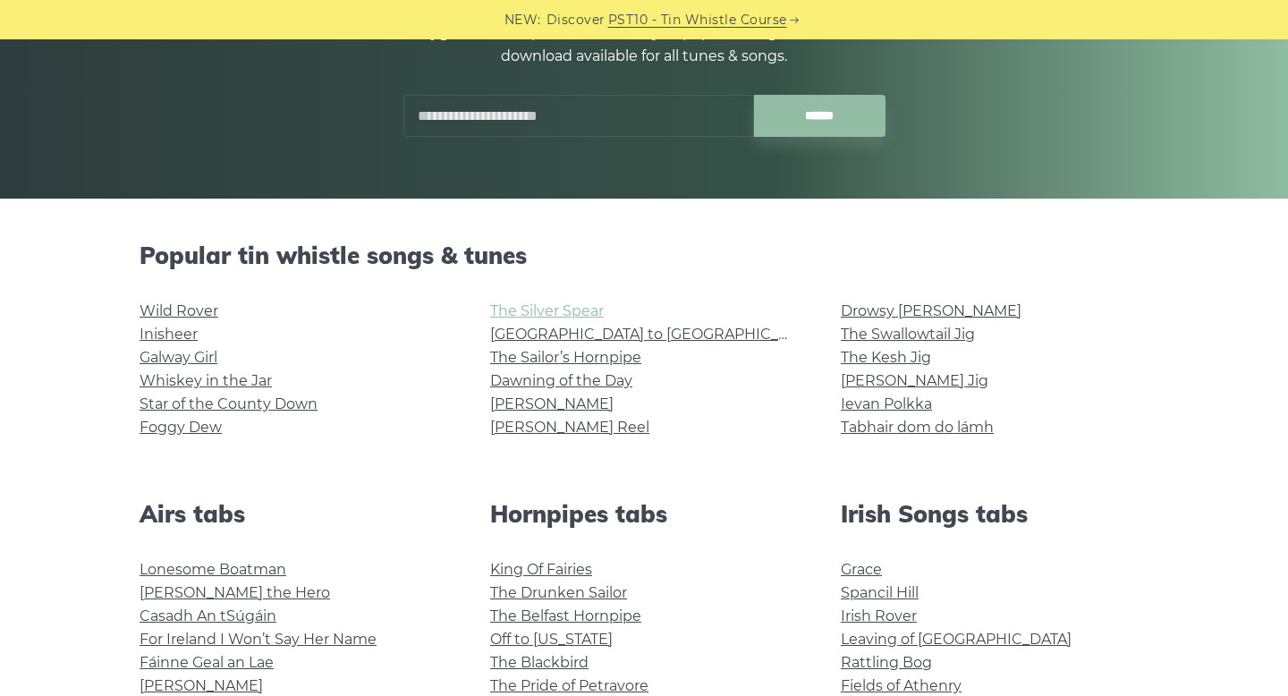
click at [580, 304] on link "The Silver Spear" at bounding box center [547, 310] width 114 height 17
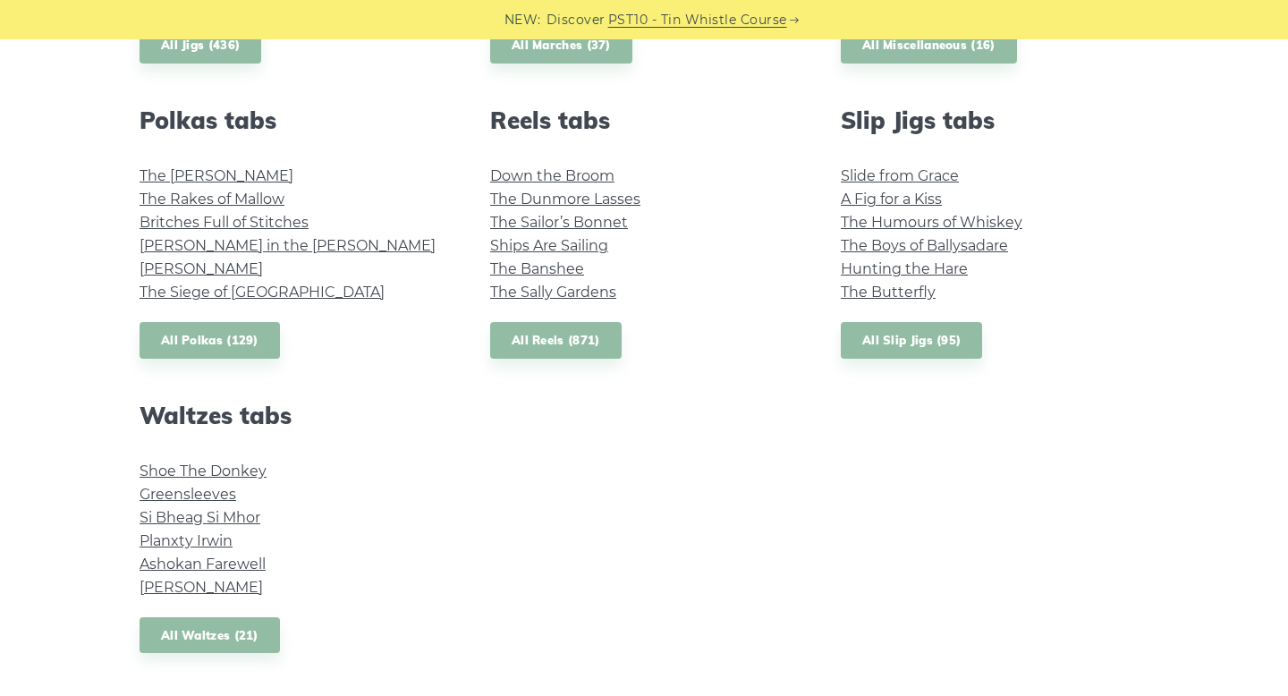
scroll to position [1253, 0]
click at [222, 496] on link "Greensleeves" at bounding box center [187, 494] width 97 height 17
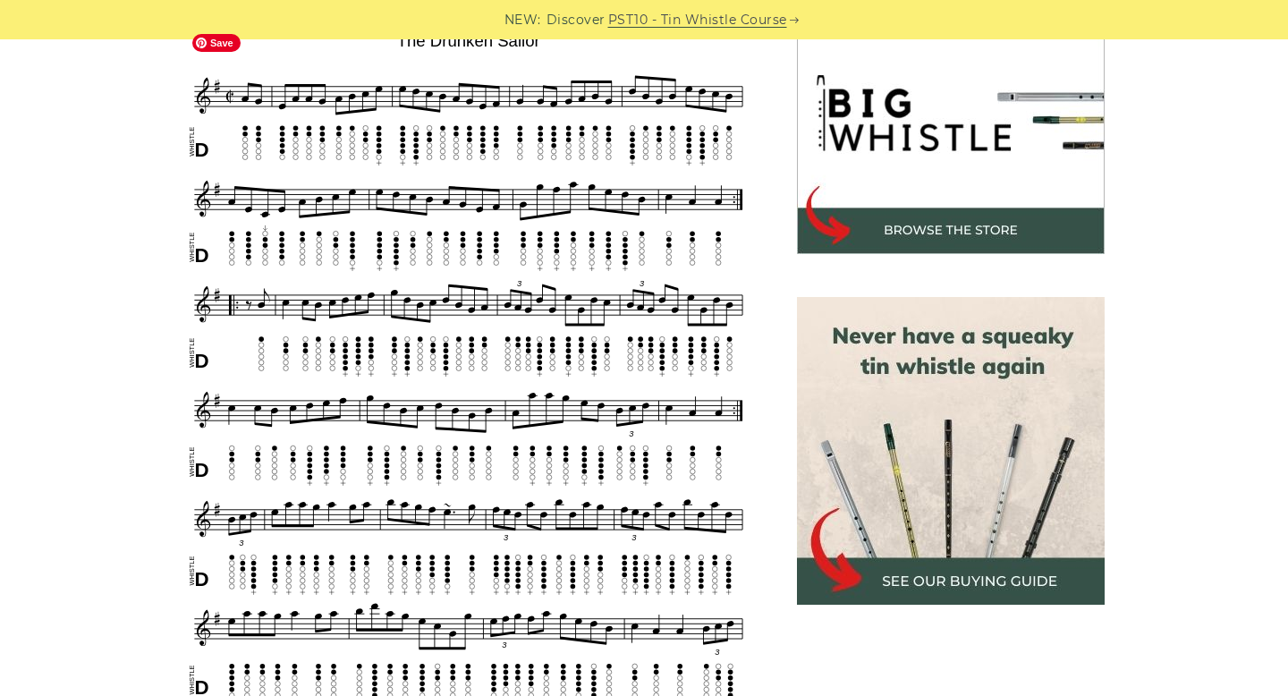
scroll to position [522, 0]
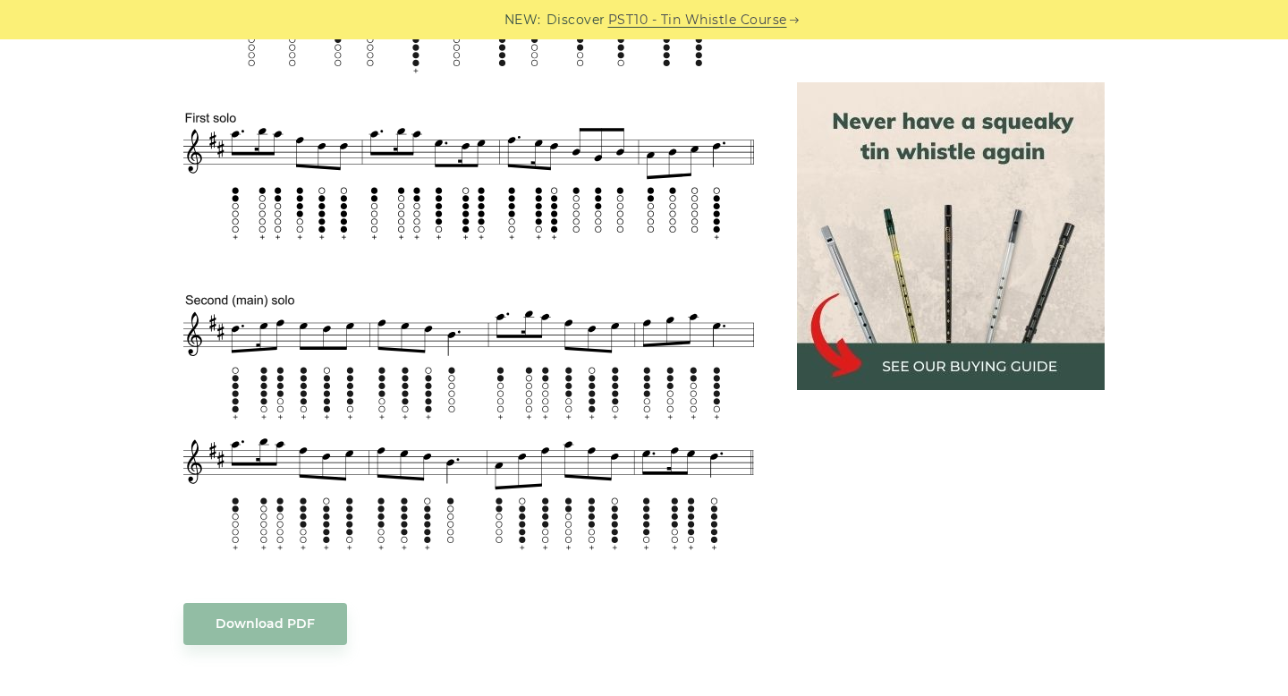
scroll to position [884, 0]
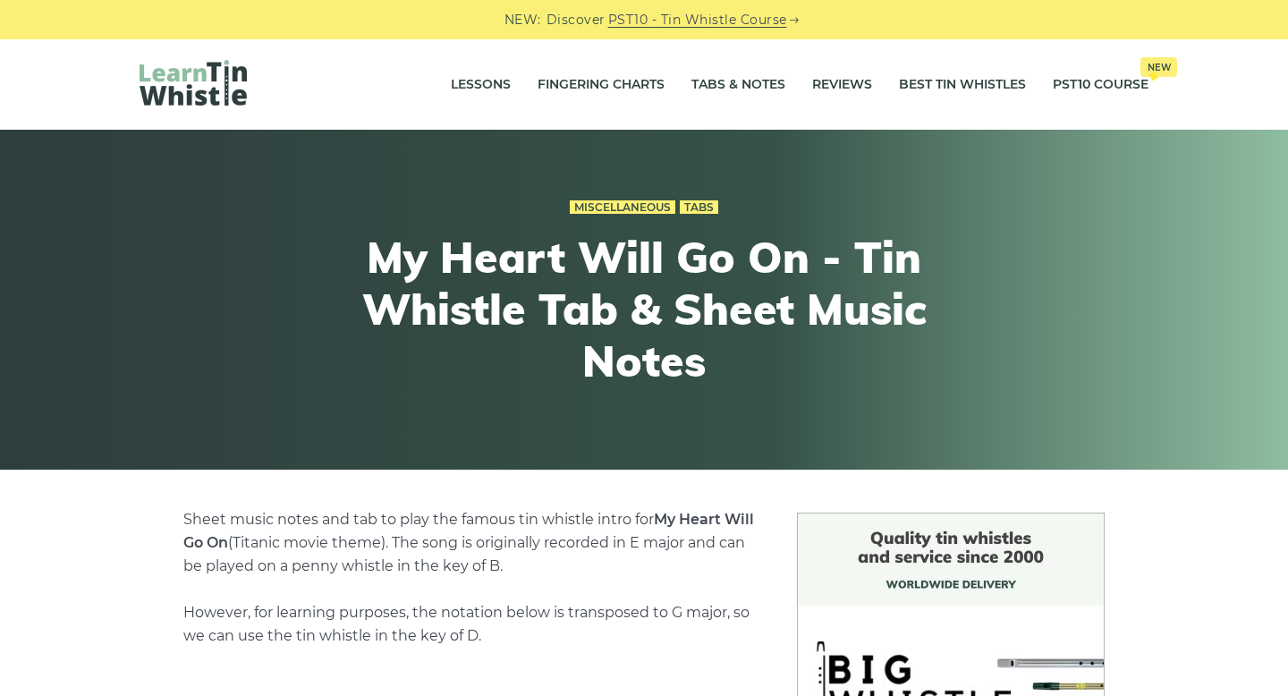
scroll to position [556, 0]
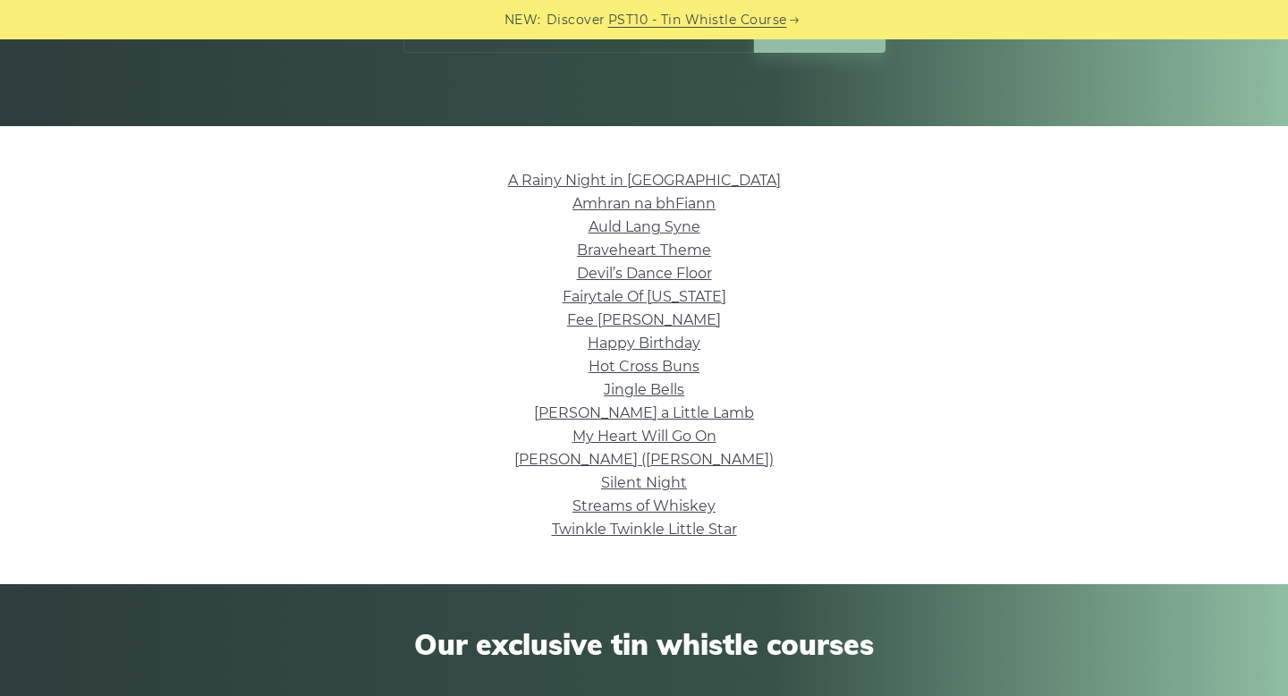
scroll to position [345, 0]
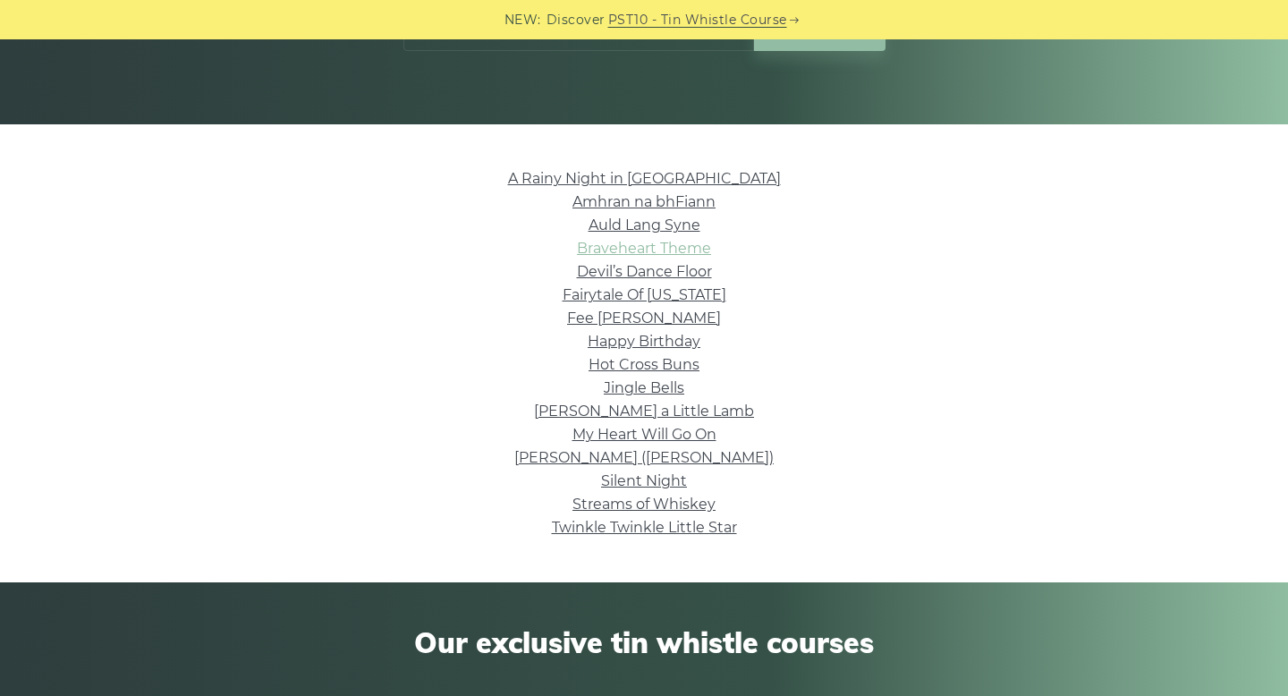
click at [697, 249] on link "Braveheart Theme" at bounding box center [644, 248] width 134 height 17
click at [664, 267] on link "Devil’s Dance Floor" at bounding box center [644, 271] width 135 height 17
click at [697, 227] on link "Auld Lang Syne" at bounding box center [644, 224] width 112 height 17
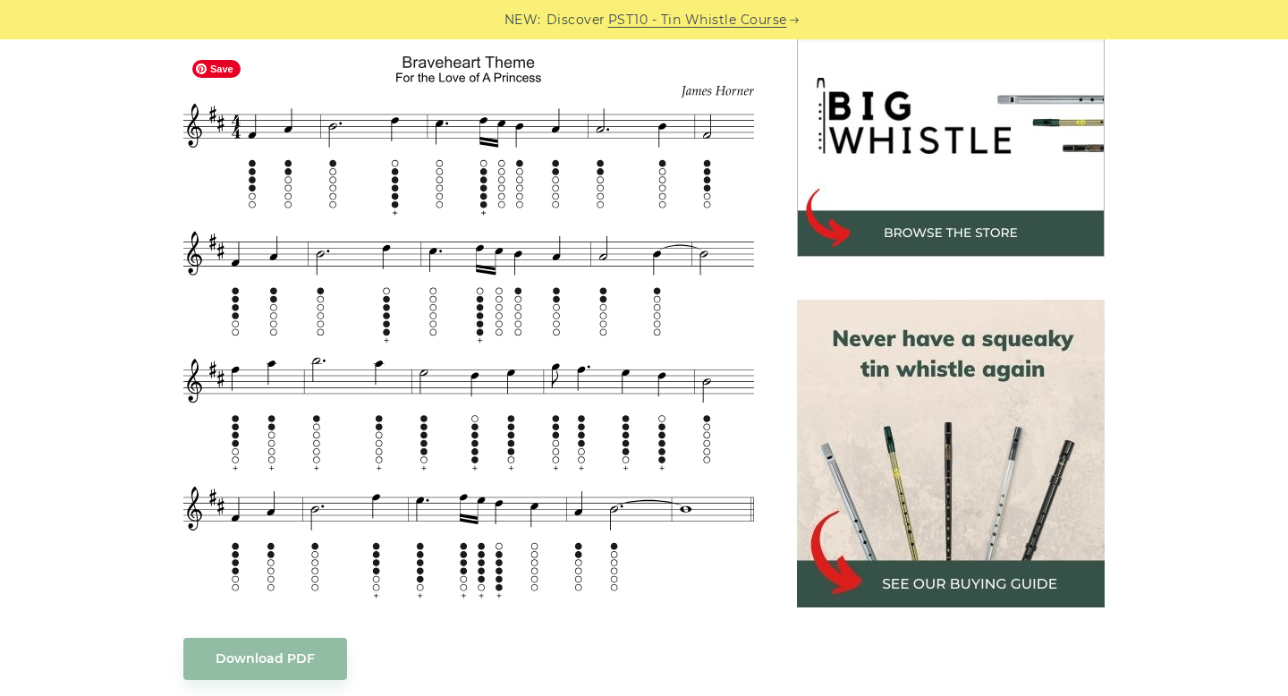
scroll to position [574, 0]
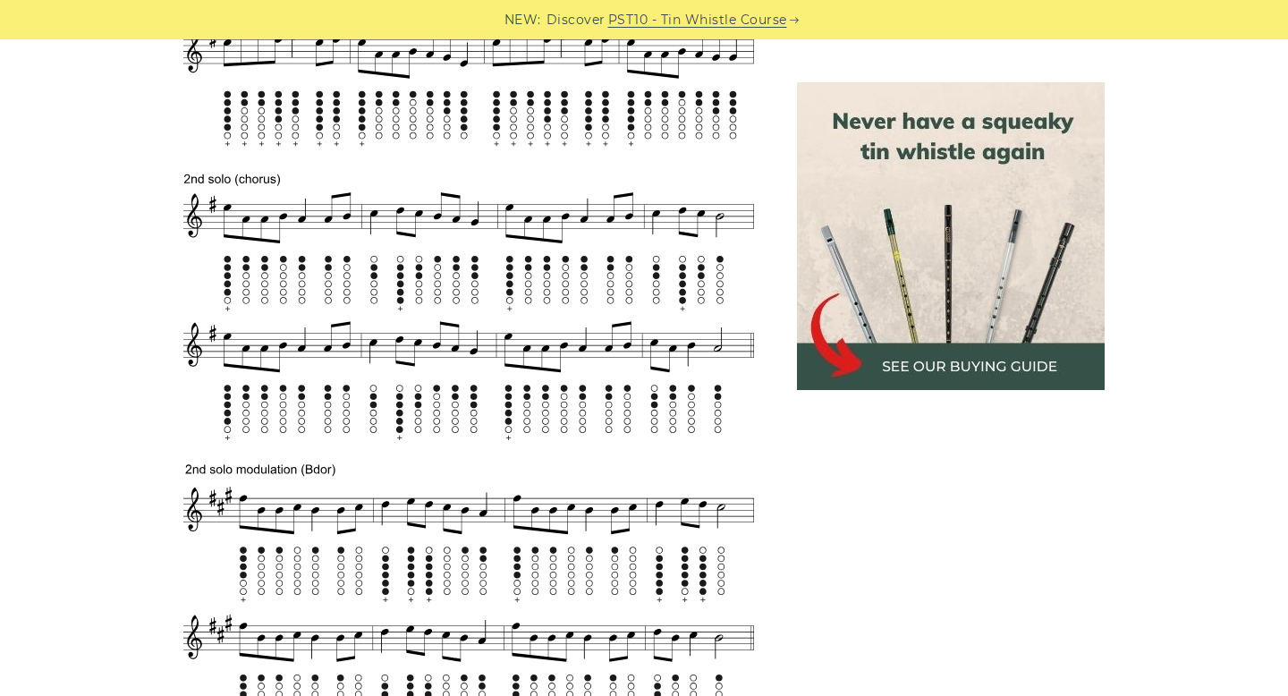
scroll to position [1086, 0]
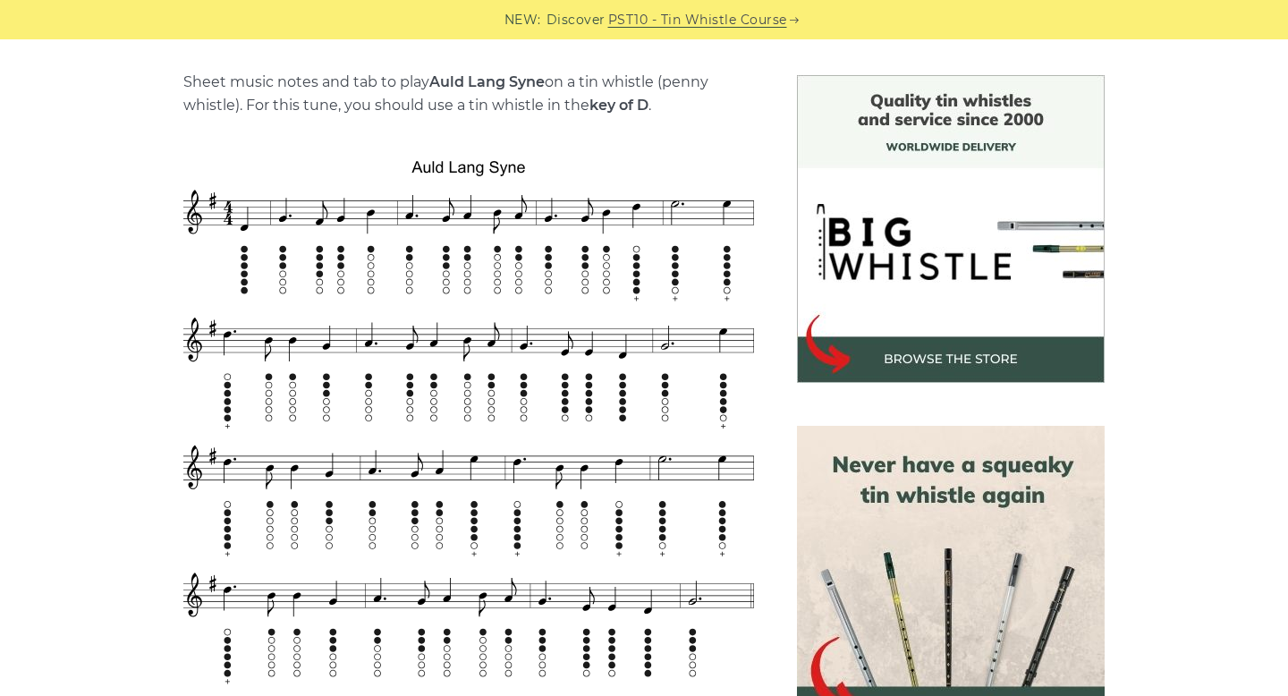
scroll to position [526, 0]
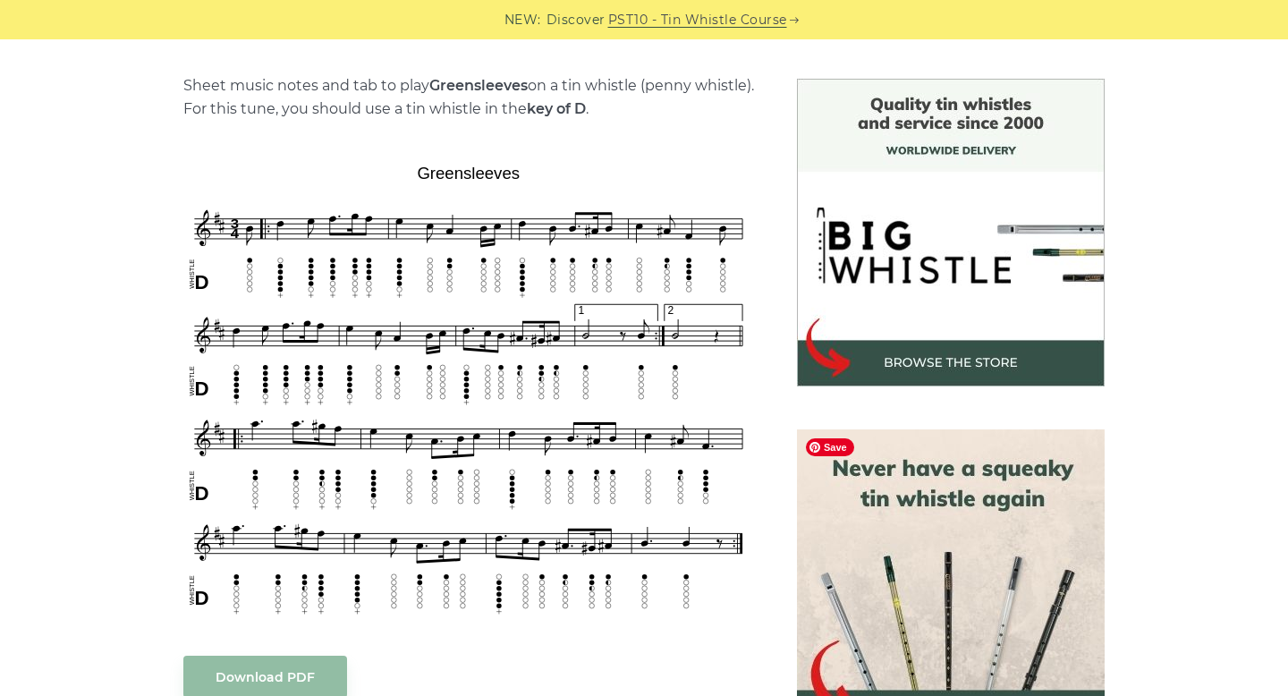
scroll to position [481, 0]
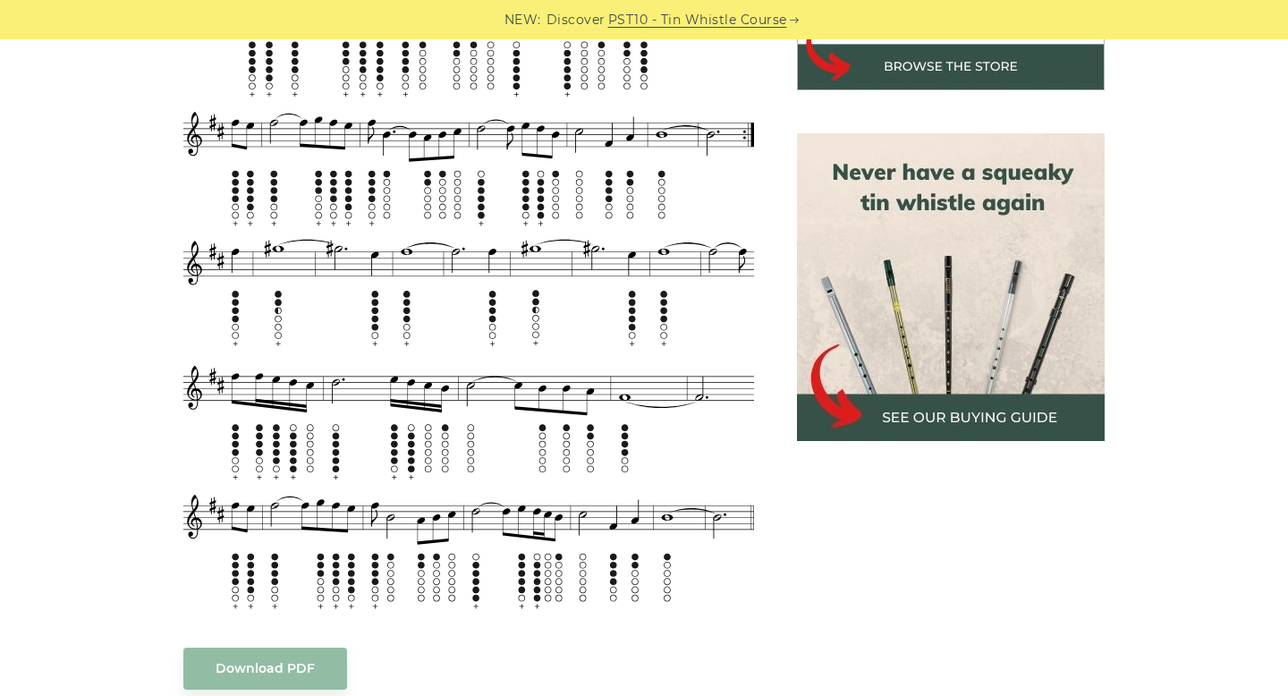
scroll to position [773, 0]
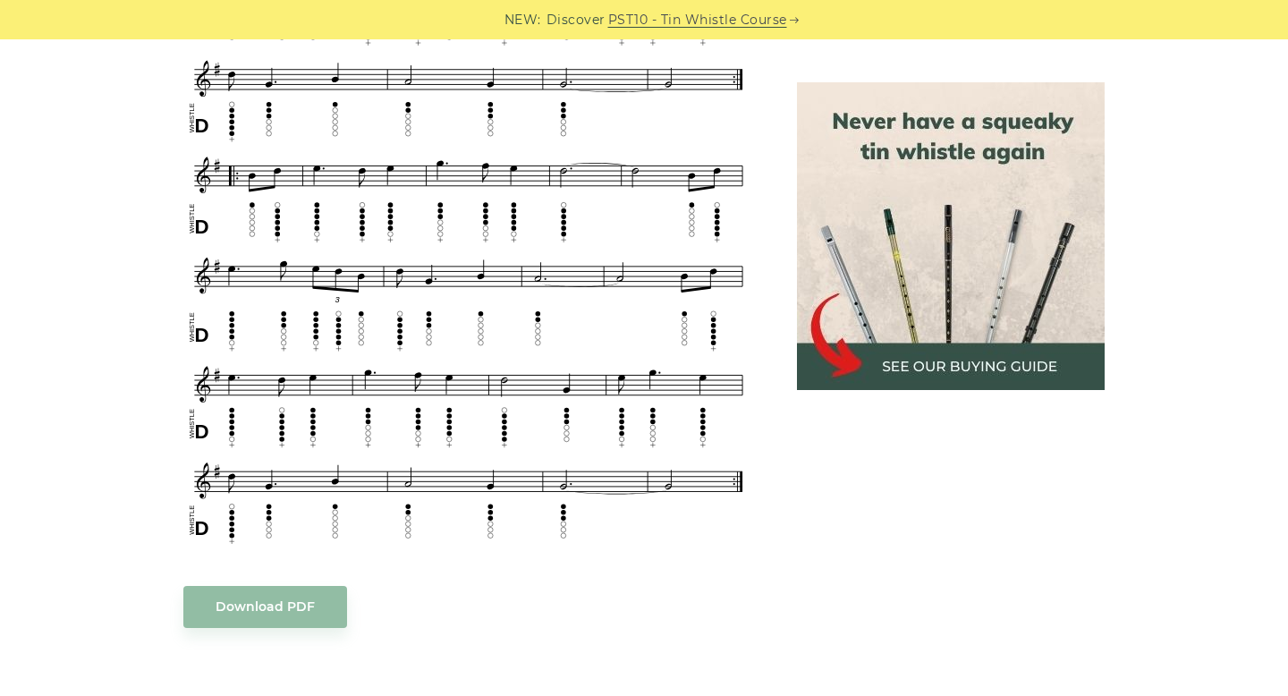
scroll to position [886, 0]
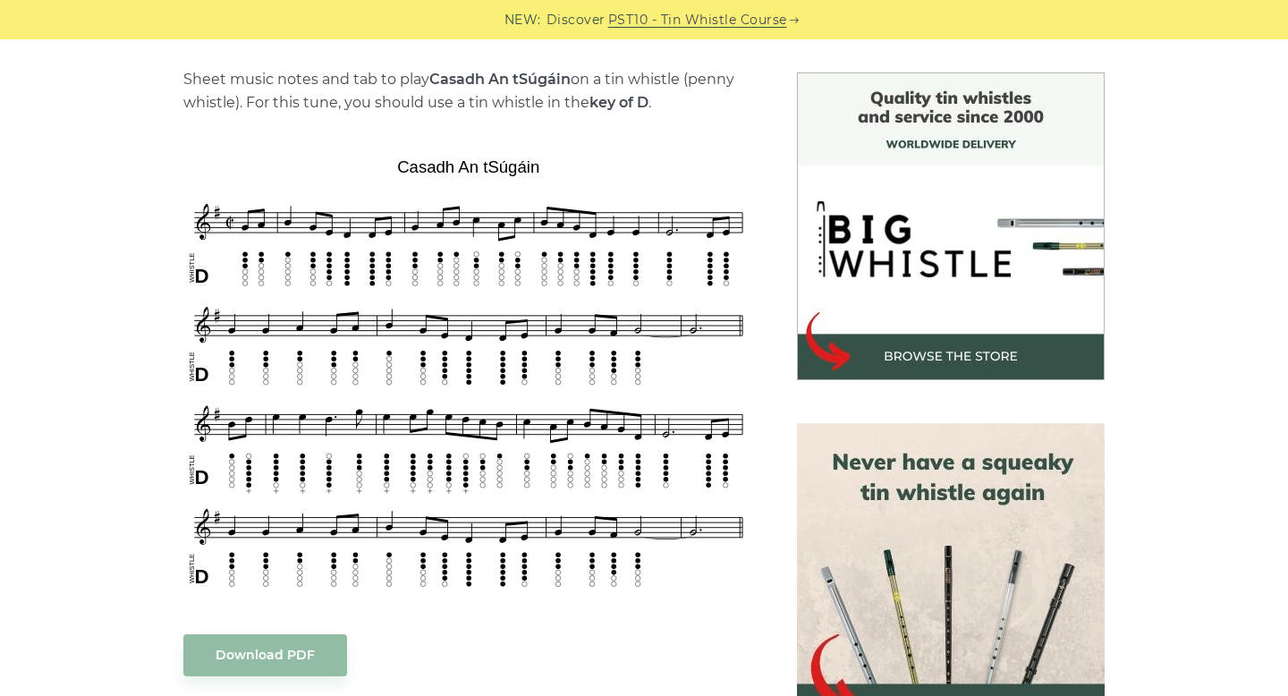
scroll to position [438, 0]
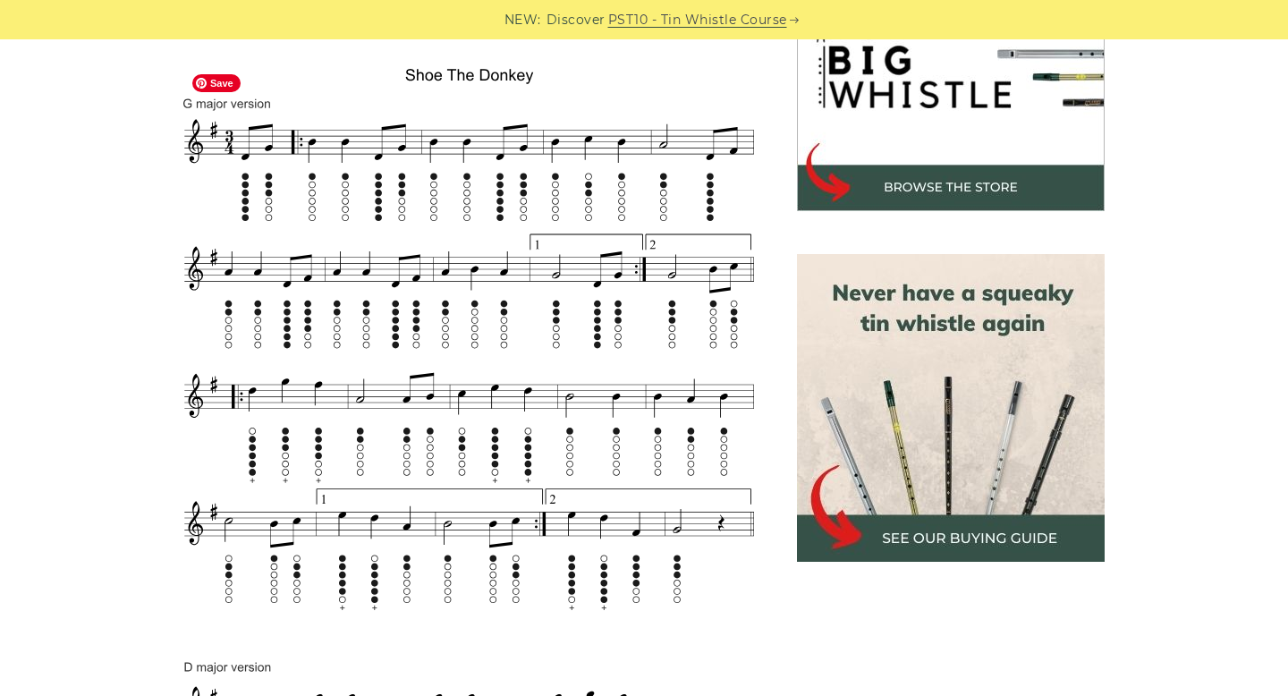
scroll to position [672, 0]
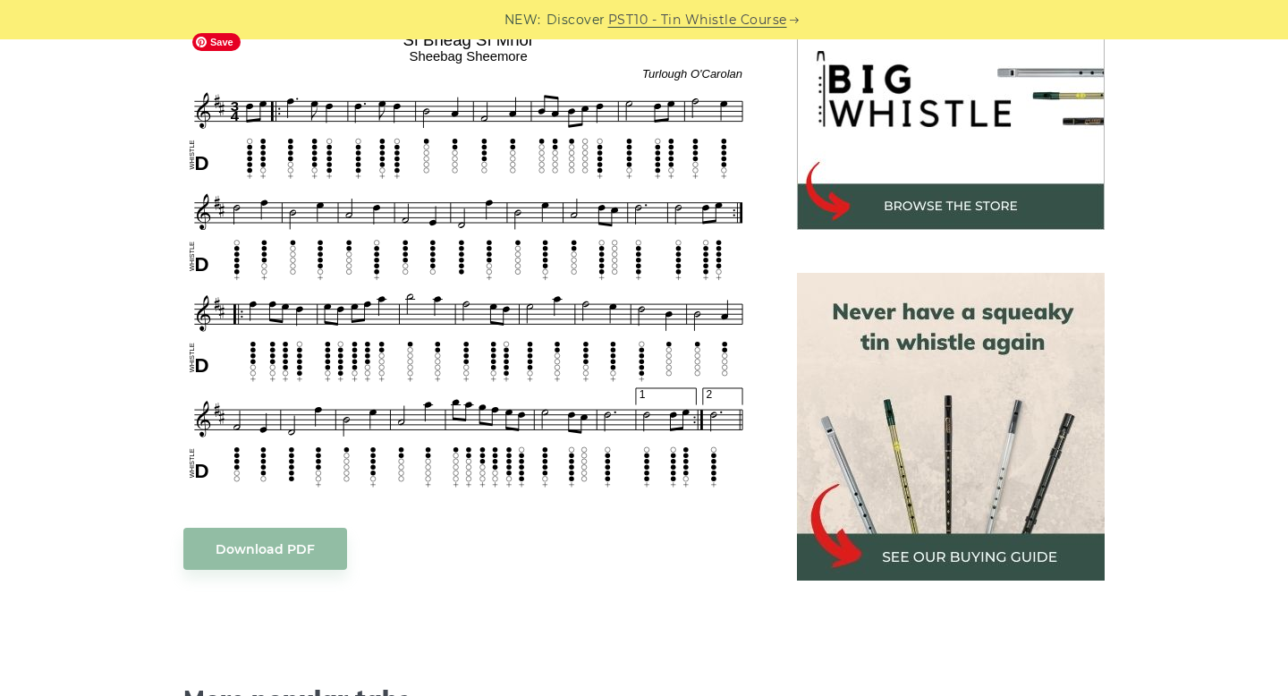
scroll to position [592, 0]
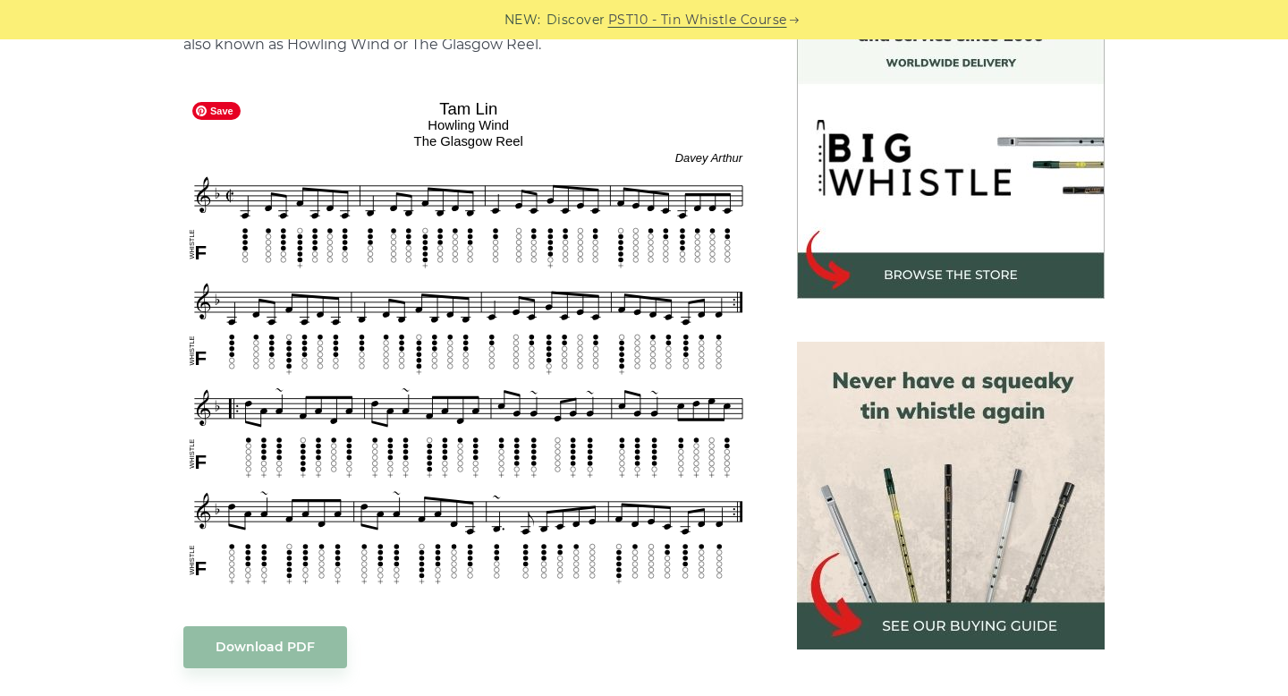
scroll to position [523, 0]
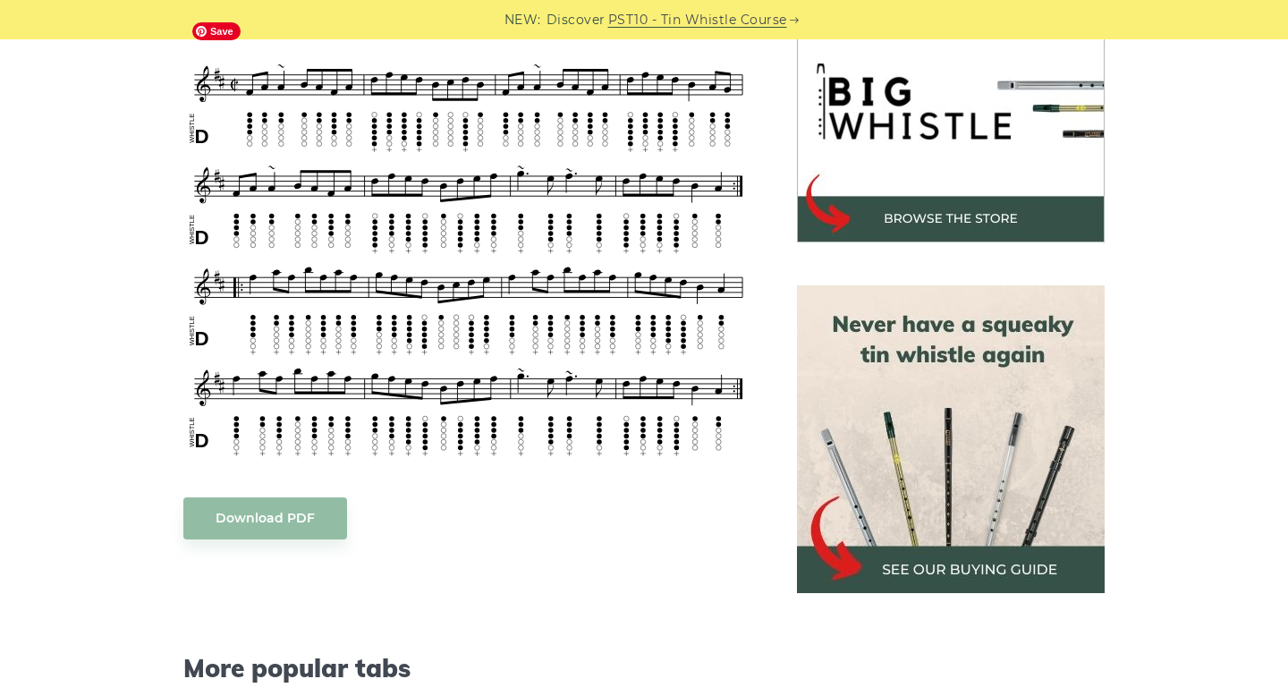
scroll to position [579, 0]
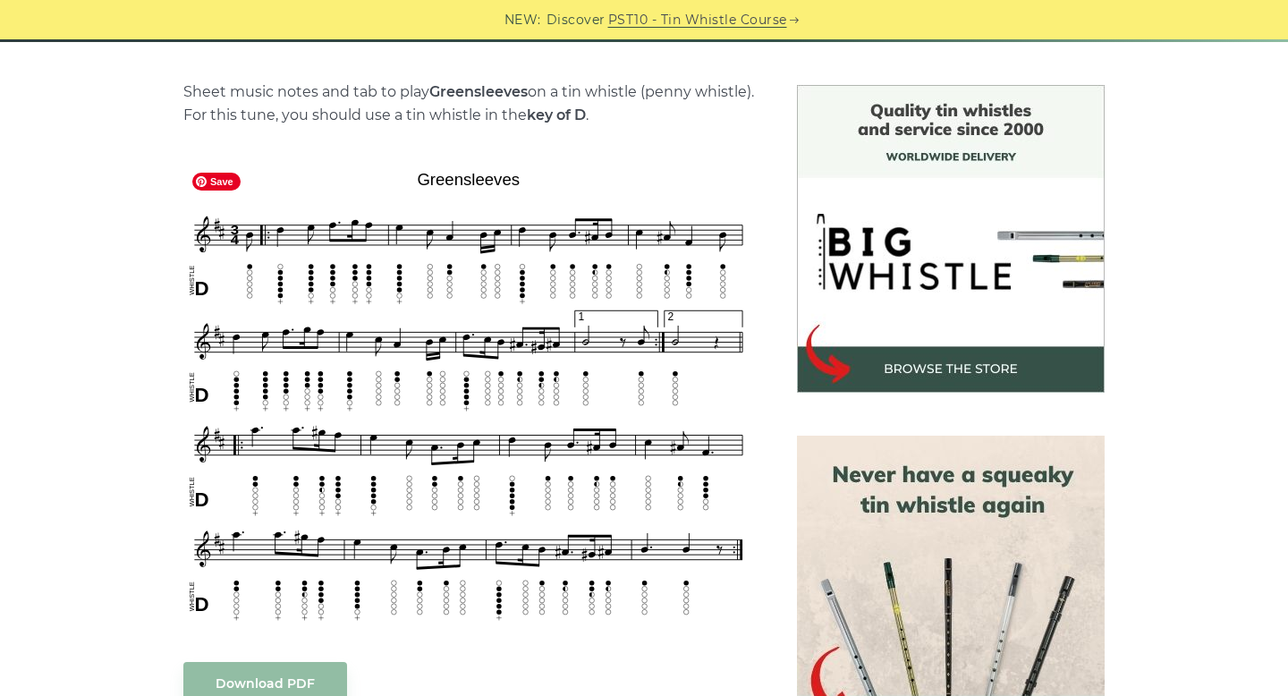
scroll to position [528, 0]
